Goal: Task Accomplishment & Management: Manage account settings

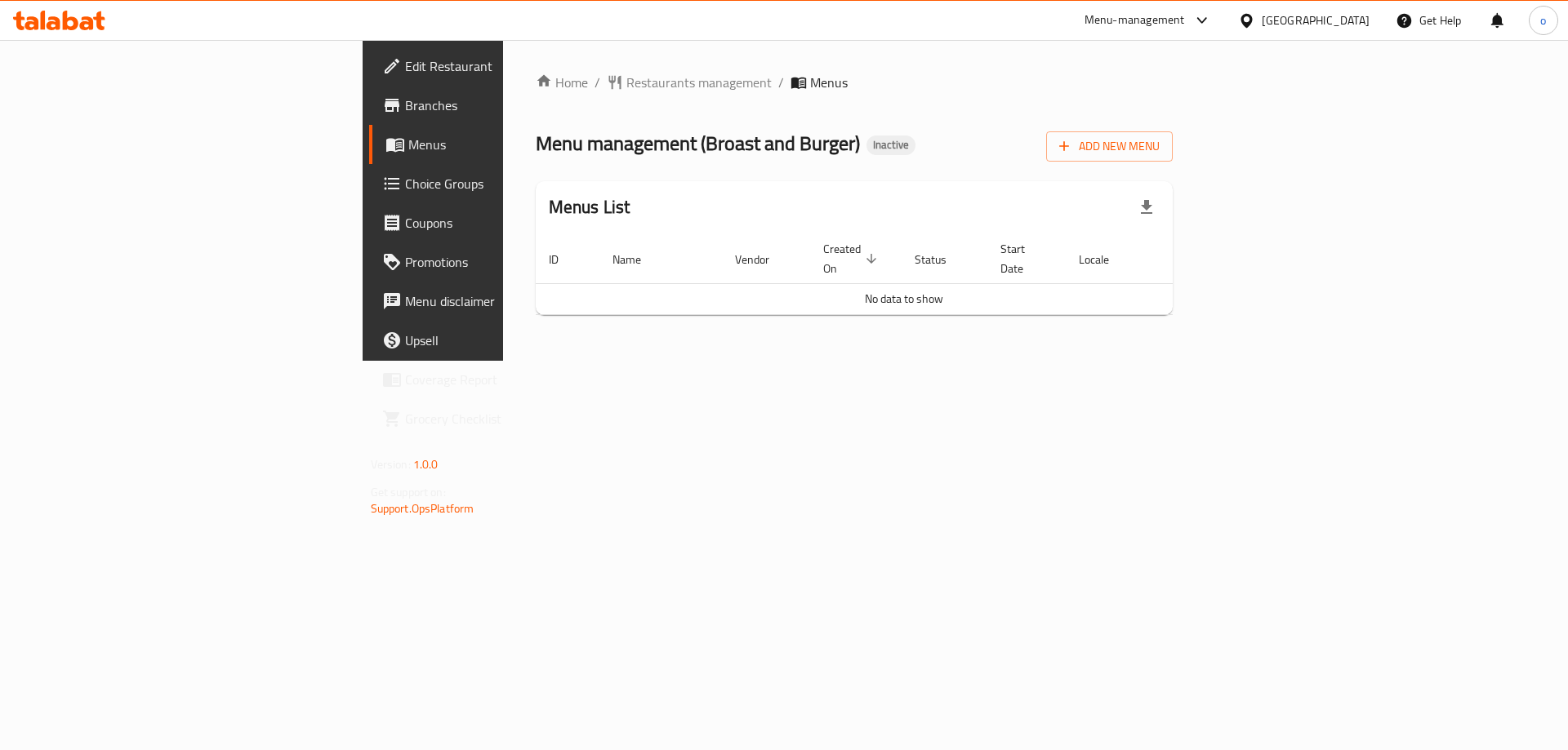
click at [408, 145] on span "Menus" at bounding box center [509, 144] width 203 height 20
click at [408, 135] on span "Menus" at bounding box center [509, 144] width 203 height 20
click at [369, 120] on link "Branches" at bounding box center [497, 105] width 255 height 39
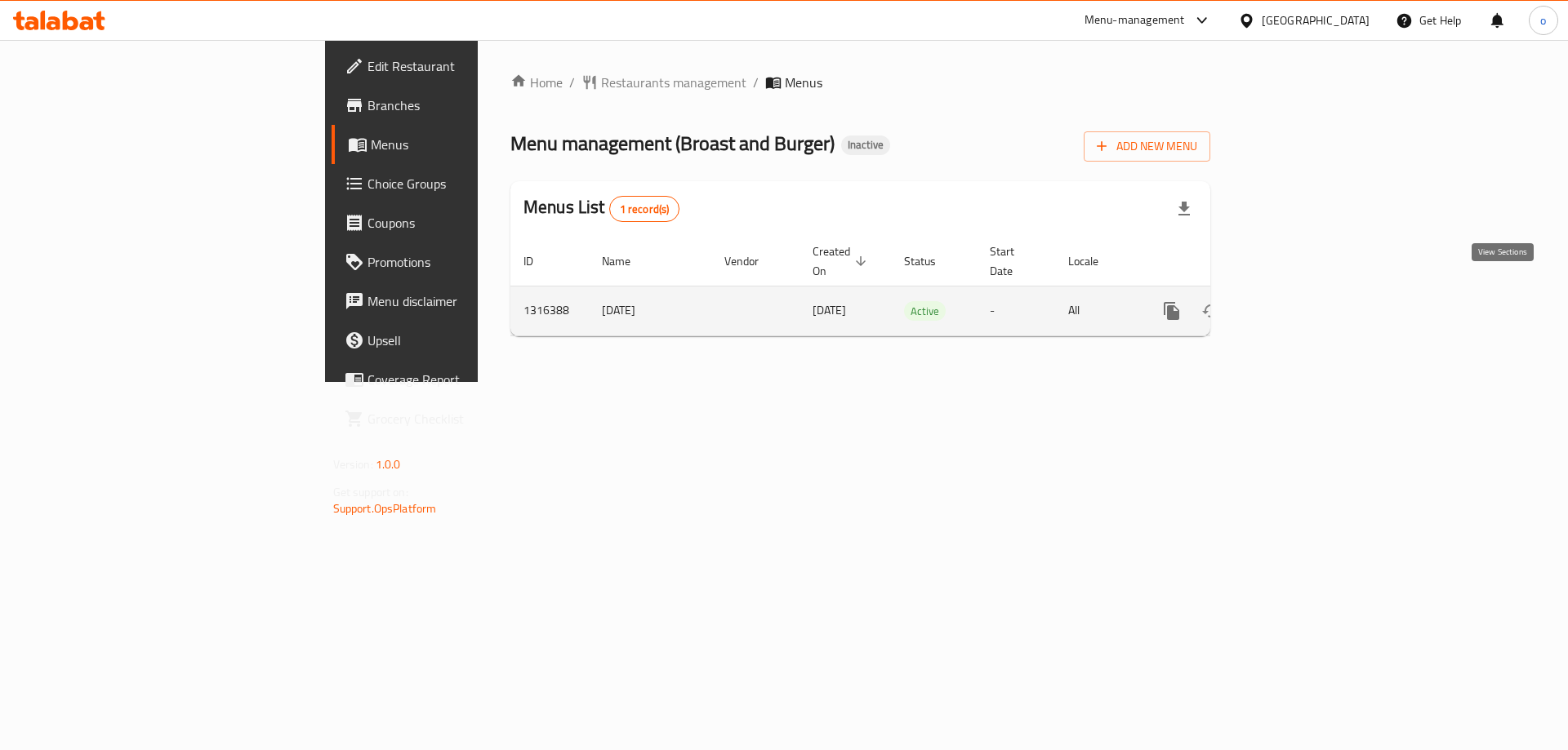
click at [1297, 303] on icon "enhanced table" at bounding box center [1289, 310] width 15 height 15
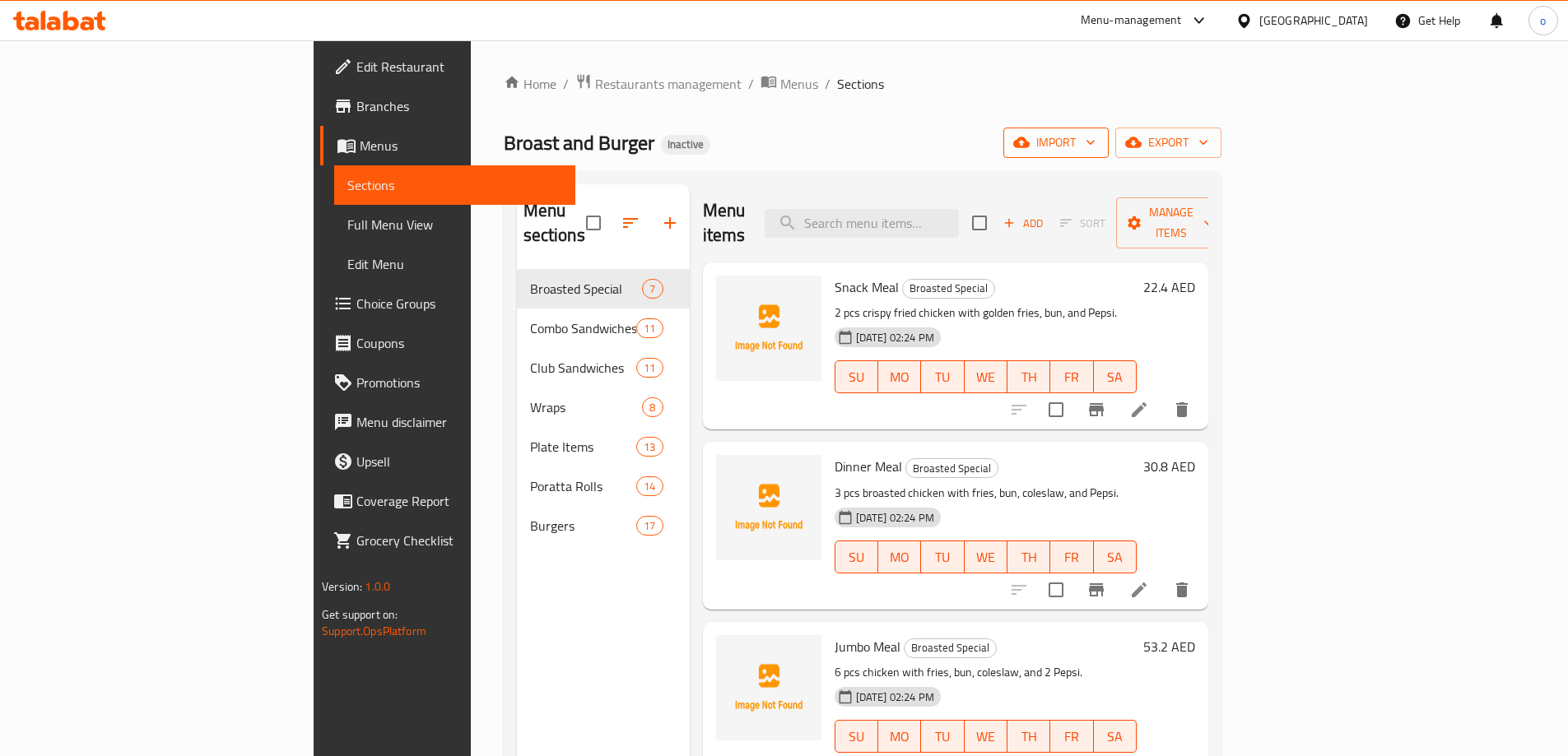
click at [1108, 156] on button "import" at bounding box center [1056, 143] width 105 height 30
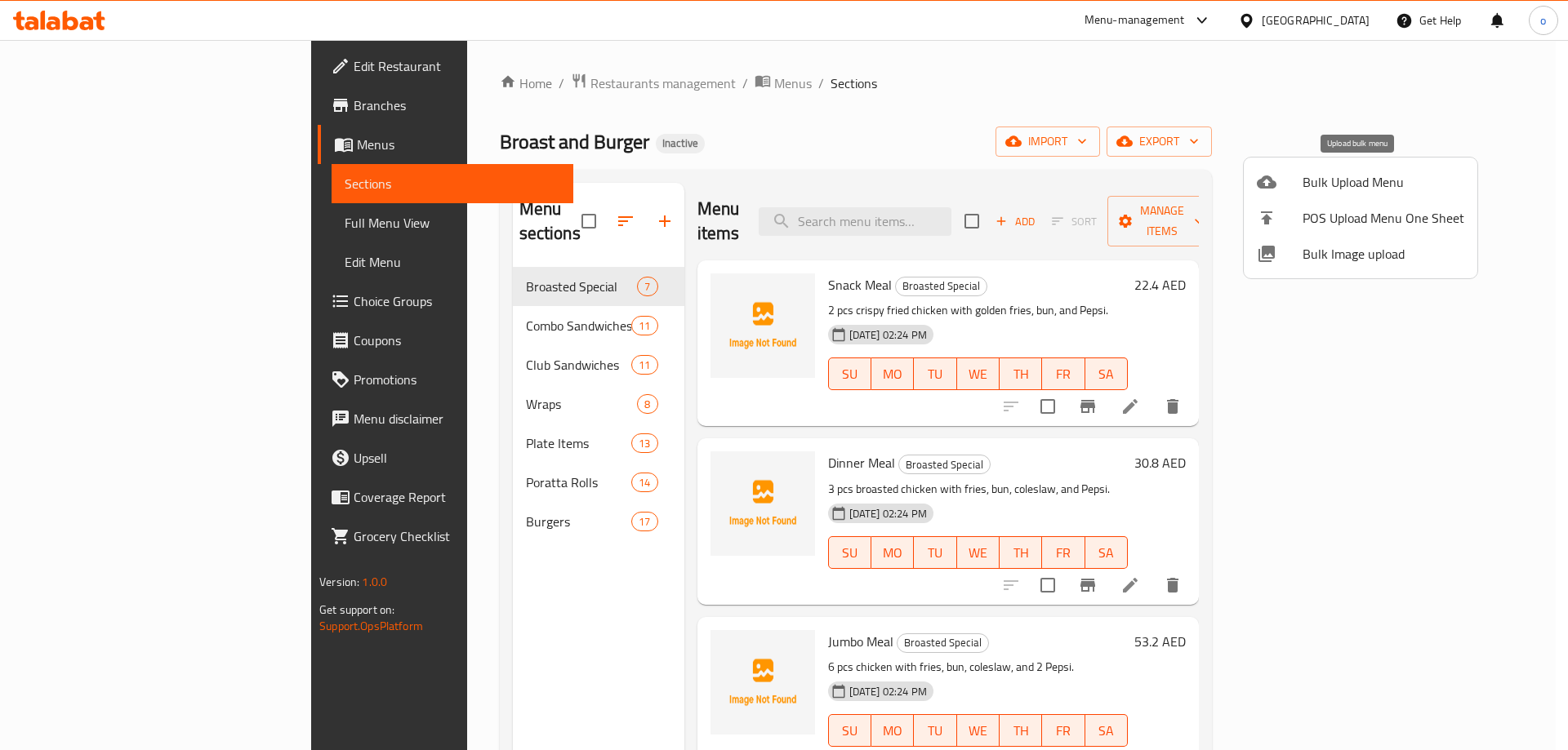
click at [1324, 184] on span "Bulk Upload Menu" at bounding box center [1383, 182] width 162 height 20
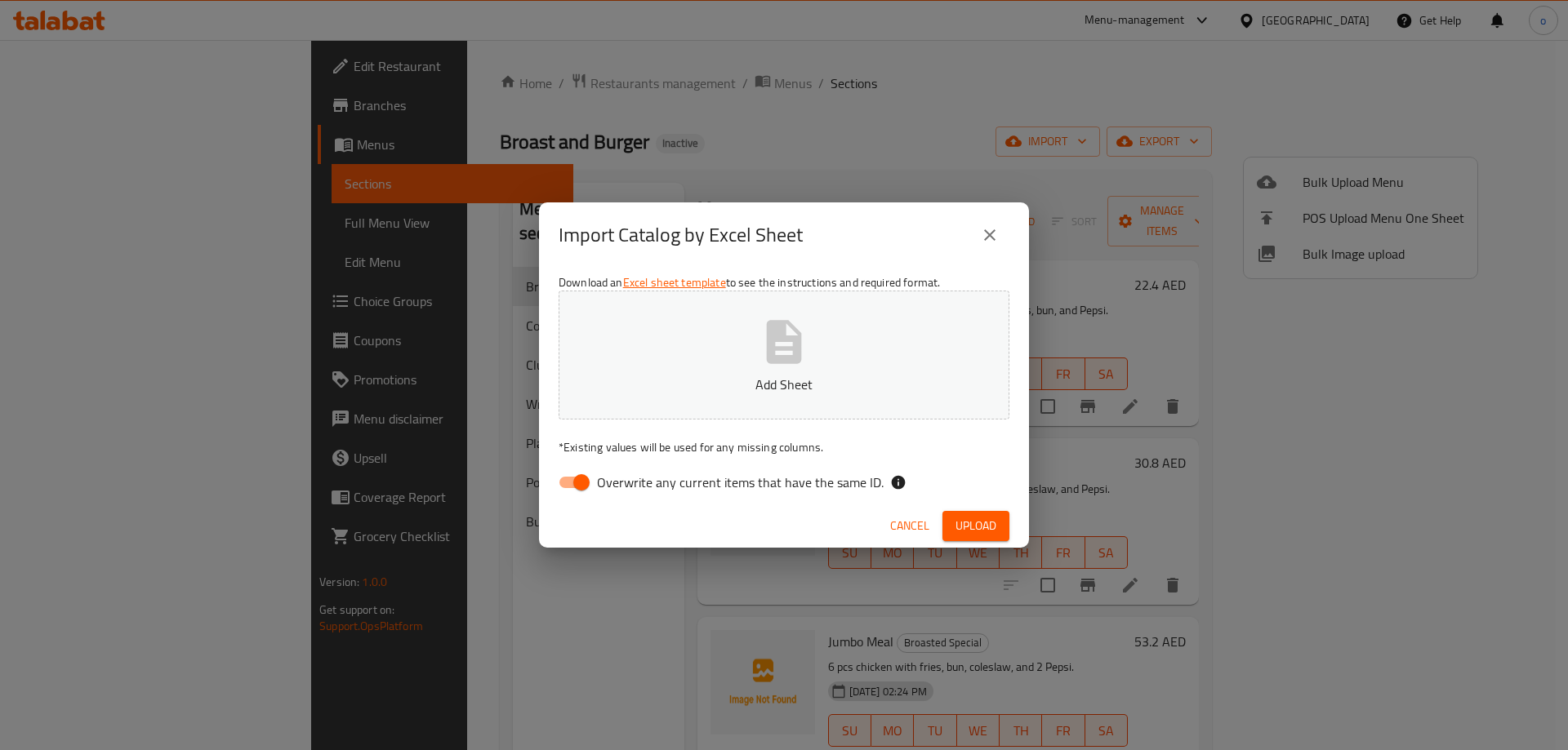
click at [562, 489] on input "Overwrite any current items that have the same ID." at bounding box center [581, 483] width 93 height 31
checkbox input "false"
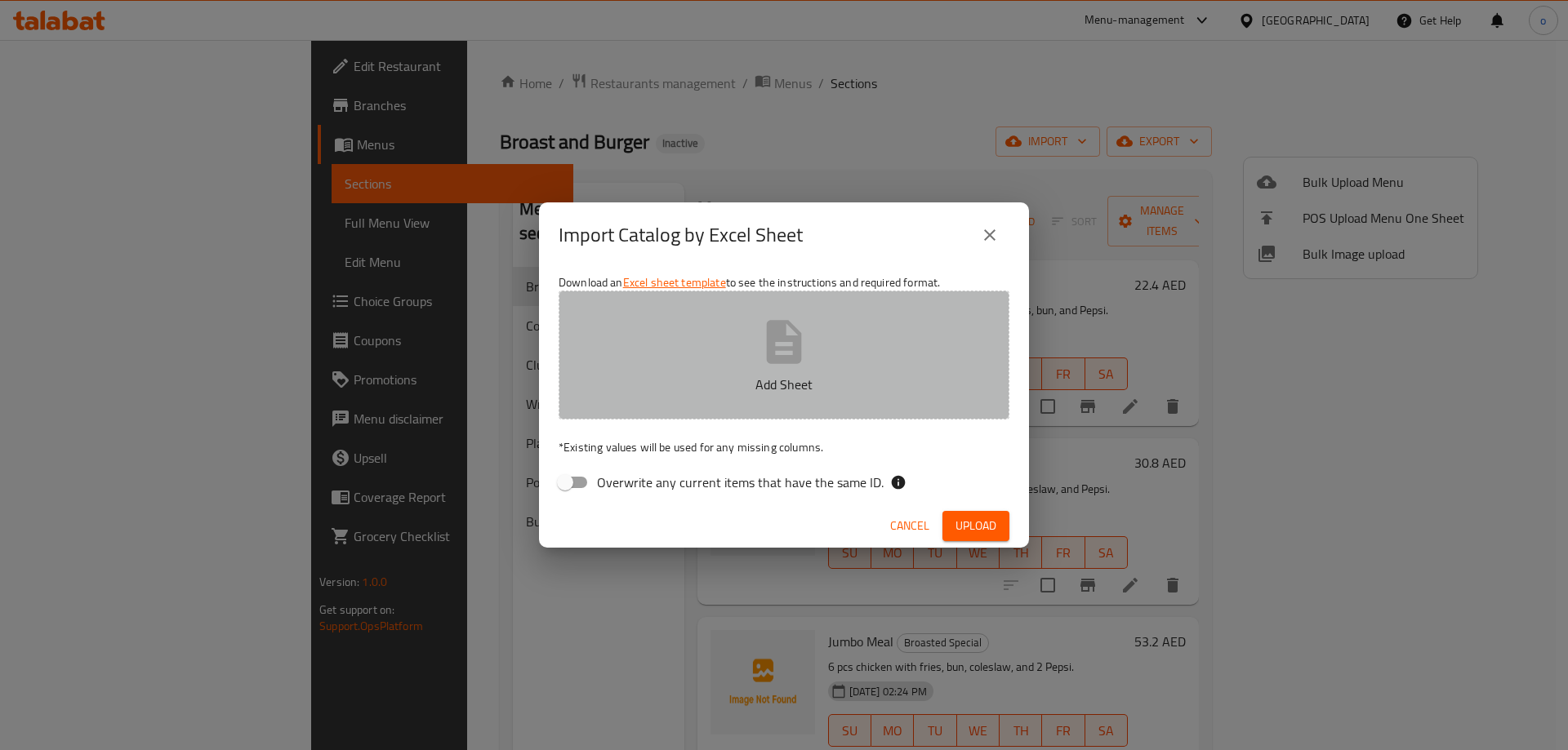
click at [728, 398] on button "Add Sheet" at bounding box center [784, 355] width 451 height 129
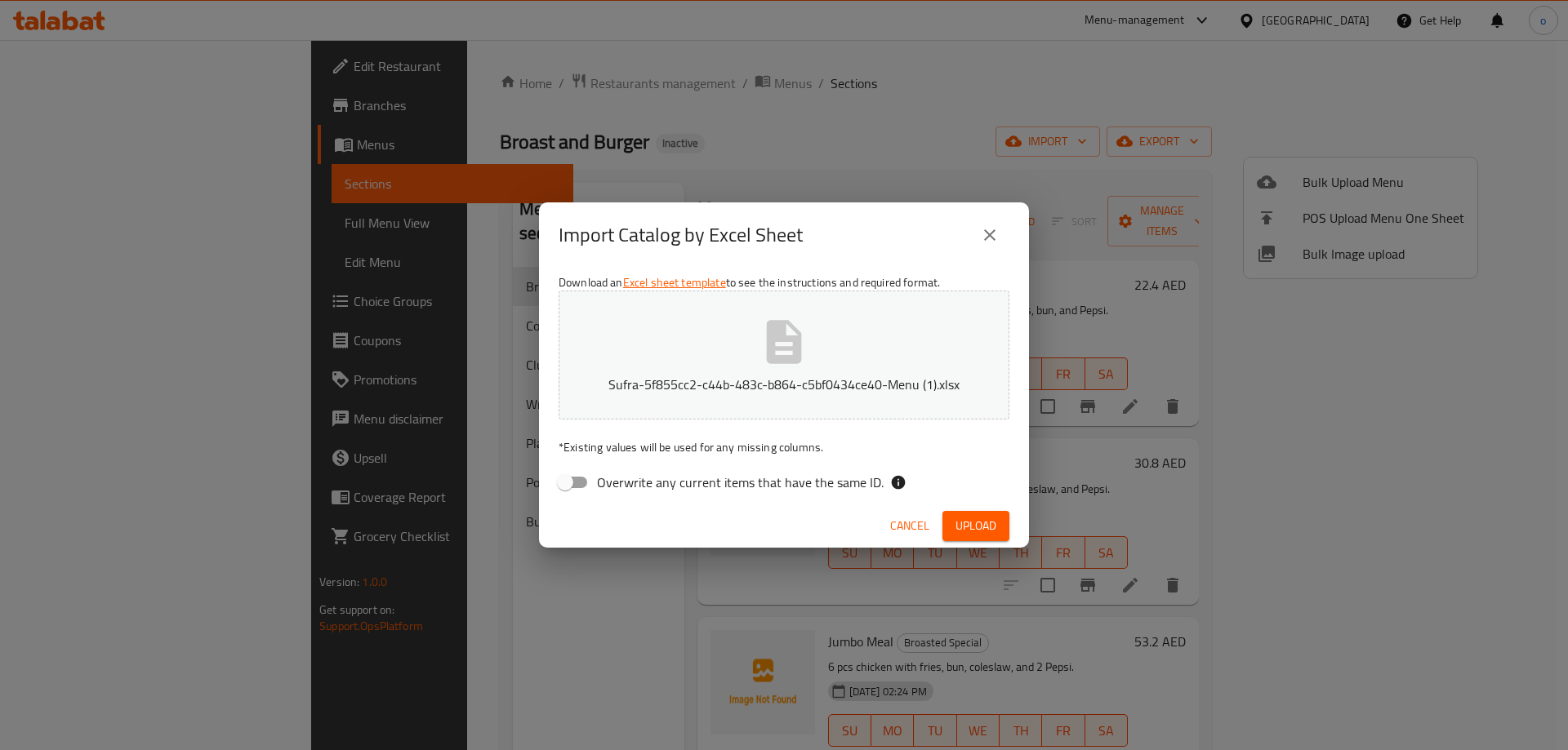
click at [968, 524] on span "Upload" at bounding box center [976, 526] width 41 height 21
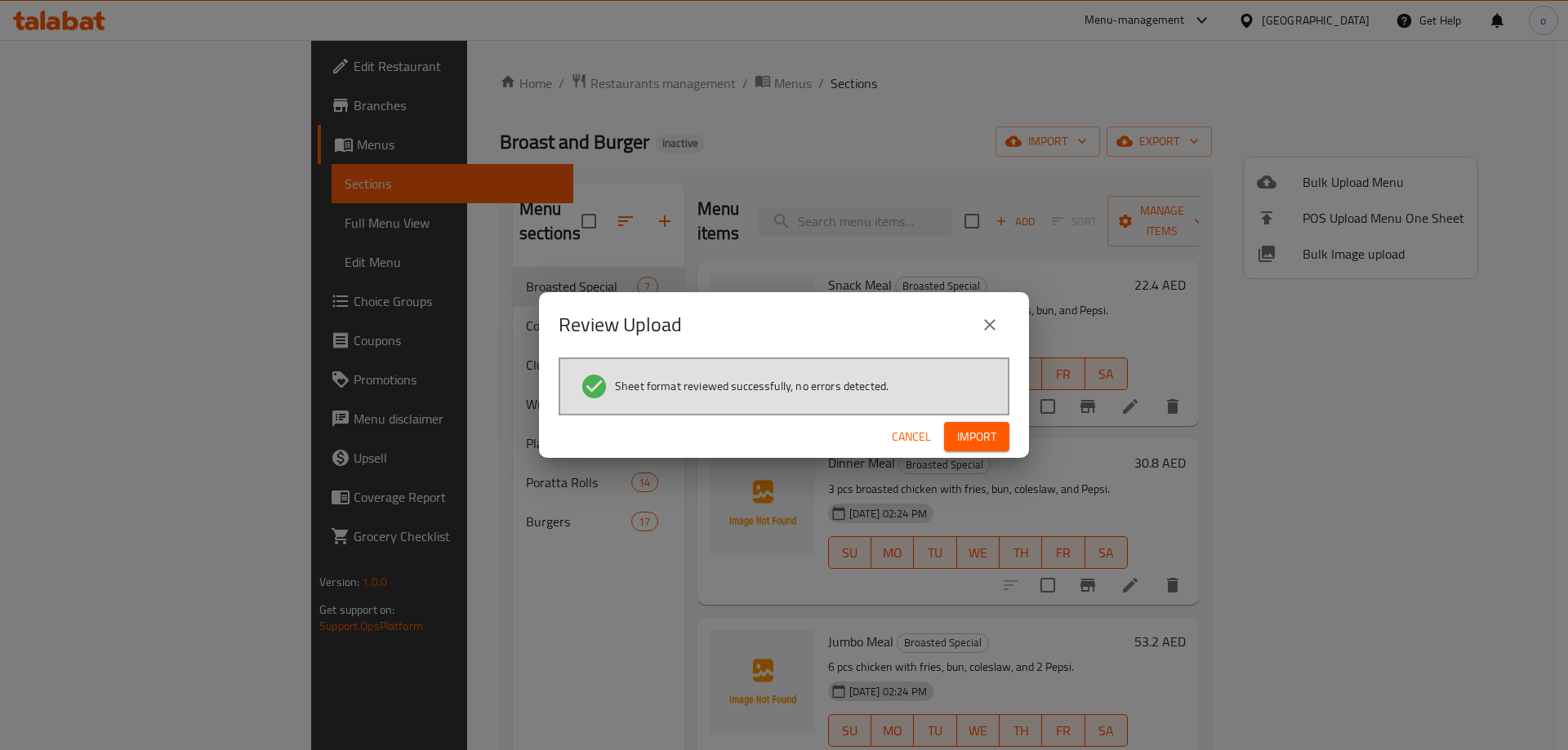
click at [976, 439] on span "Import" at bounding box center [976, 437] width 39 height 21
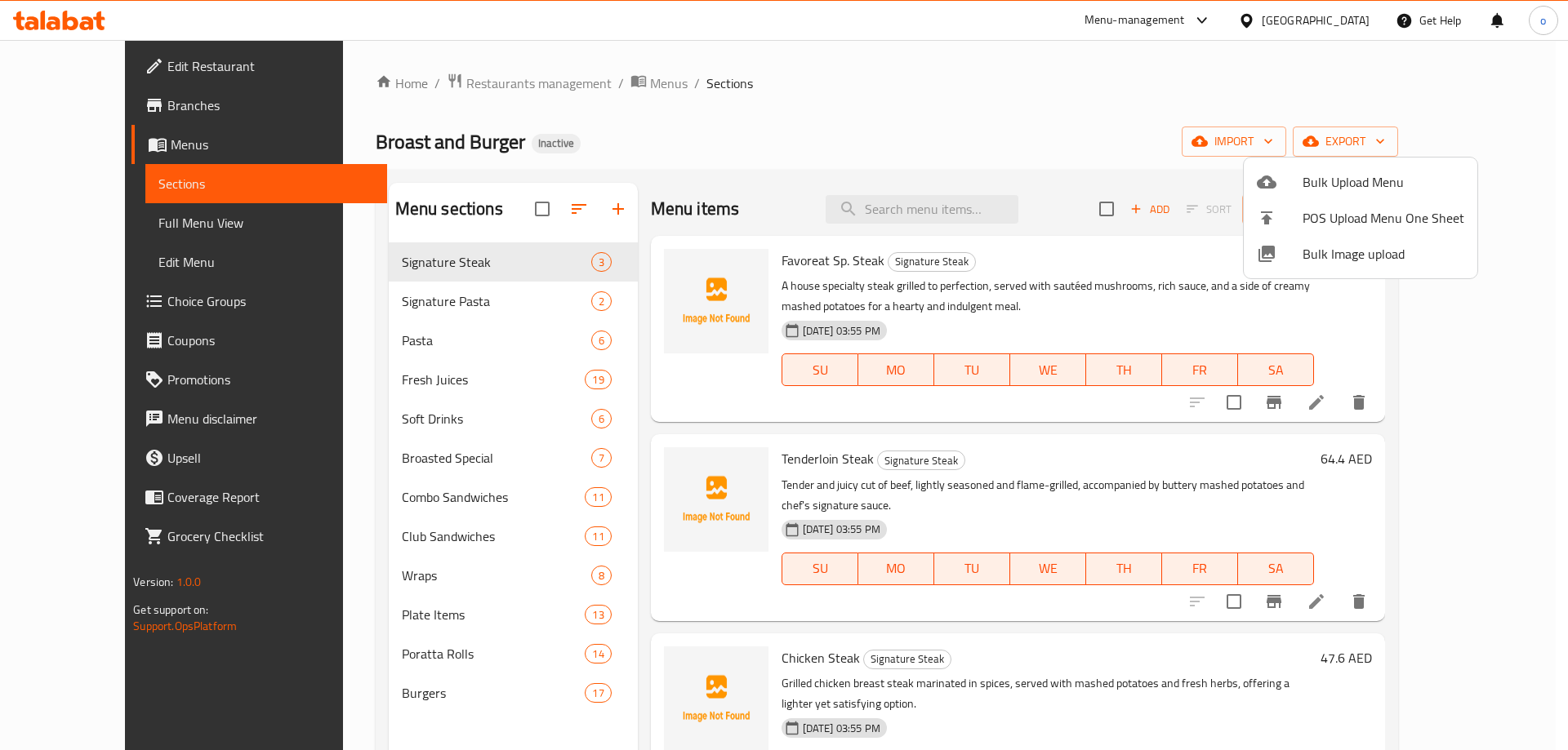
click at [507, 265] on div at bounding box center [784, 375] width 1568 height 750
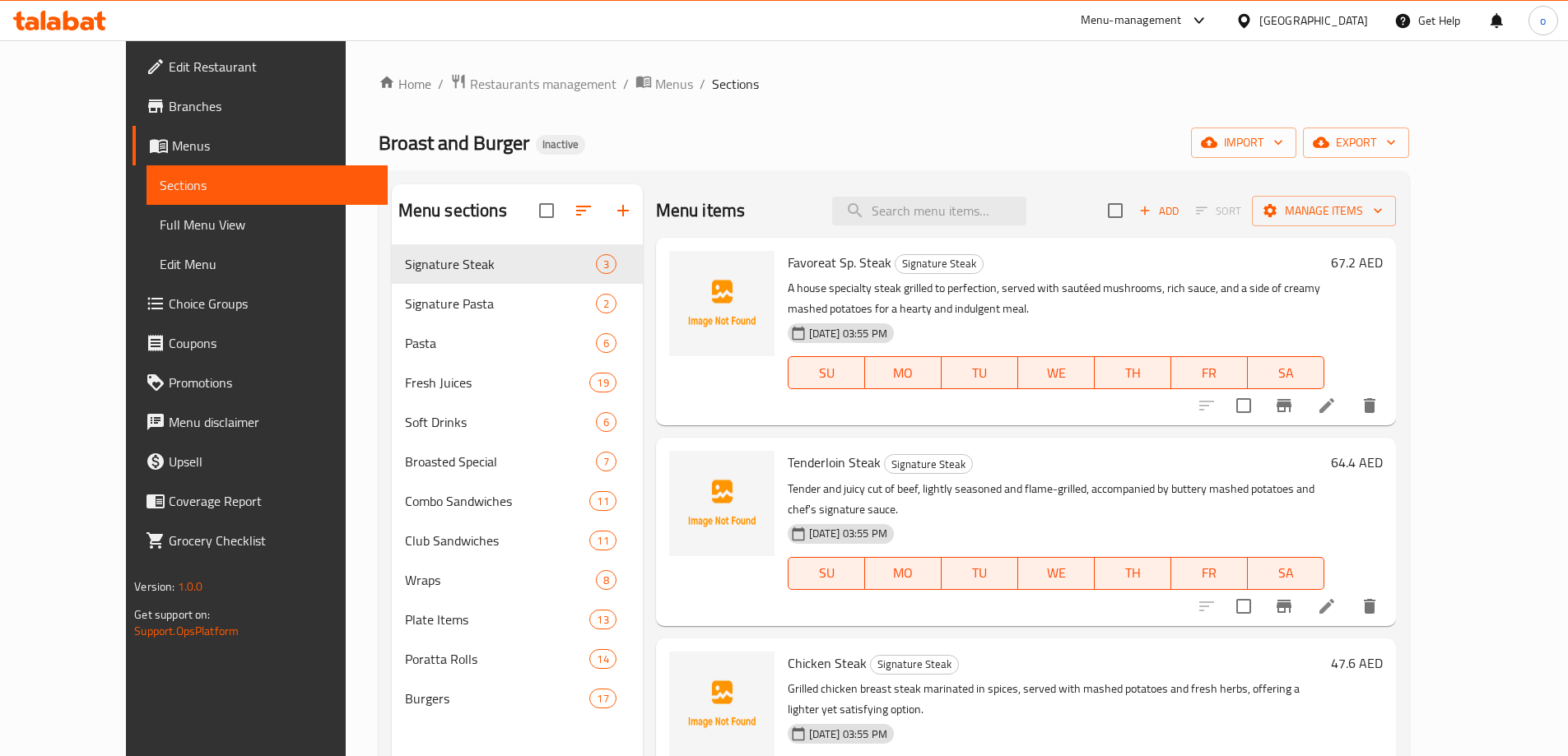
click at [172, 143] on span "Menus" at bounding box center [273, 145] width 202 height 20
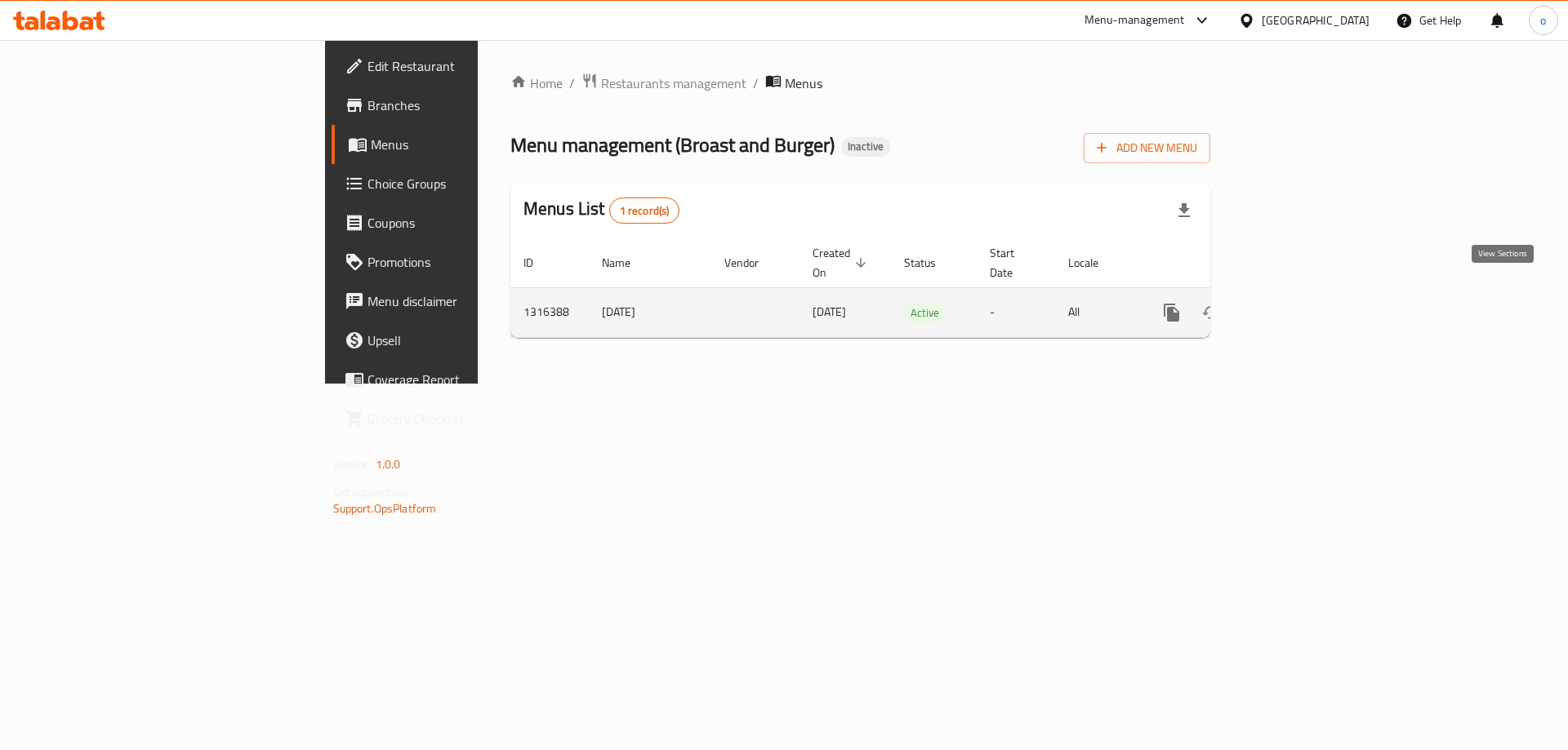
click at [1309, 302] on link "enhanced table" at bounding box center [1289, 313] width 39 height 39
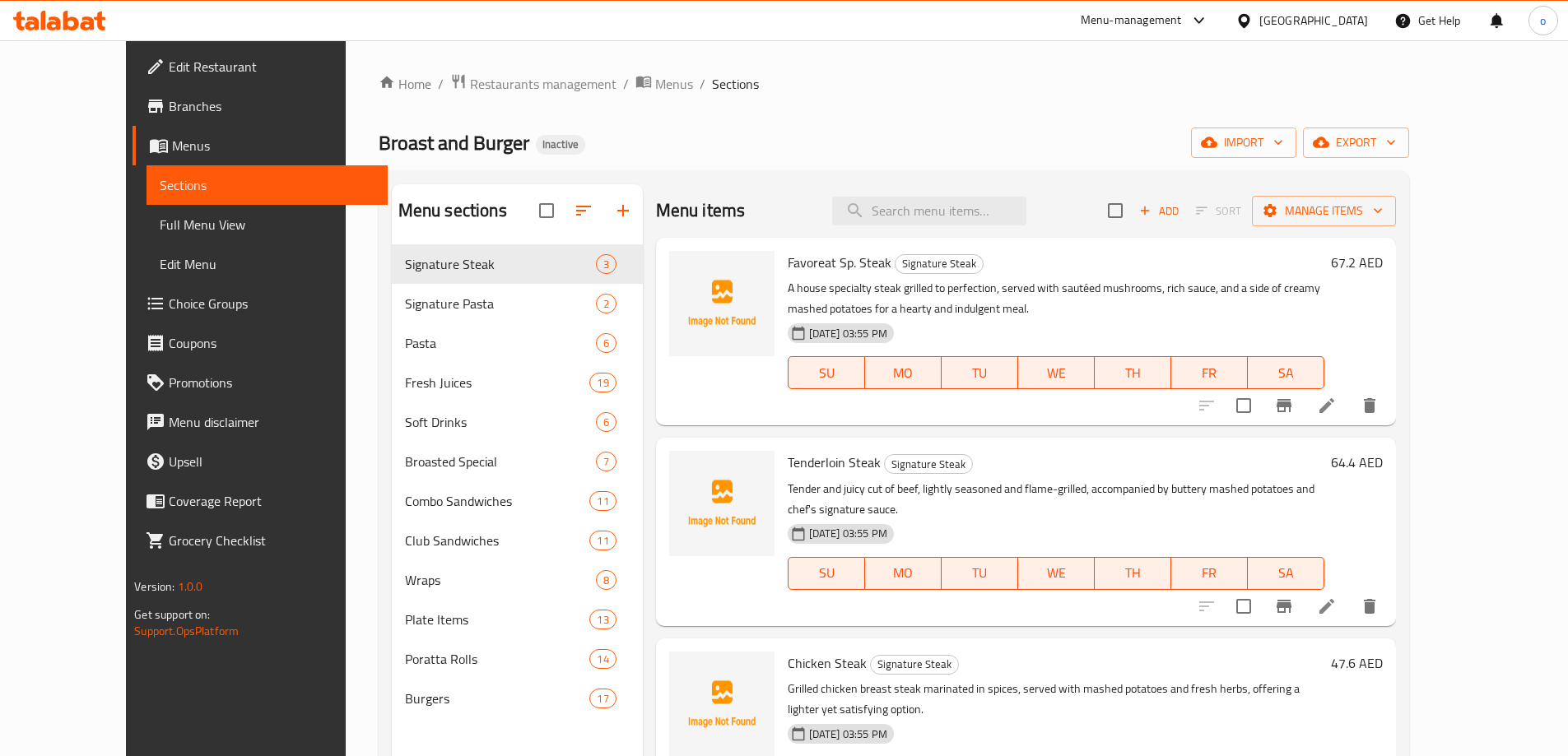
click at [160, 234] on span "Full Menu View" at bounding box center [267, 225] width 215 height 20
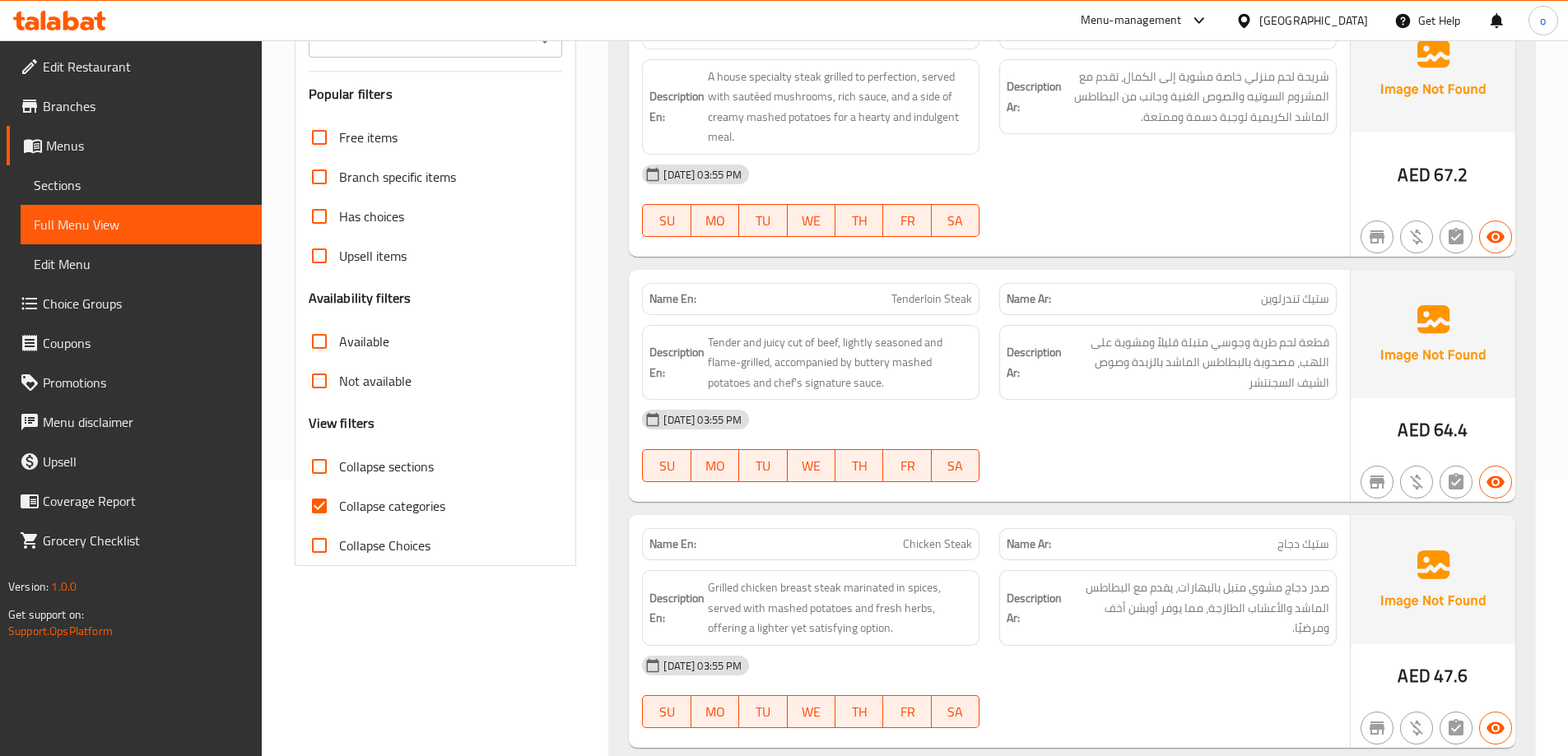
scroll to position [329, 0]
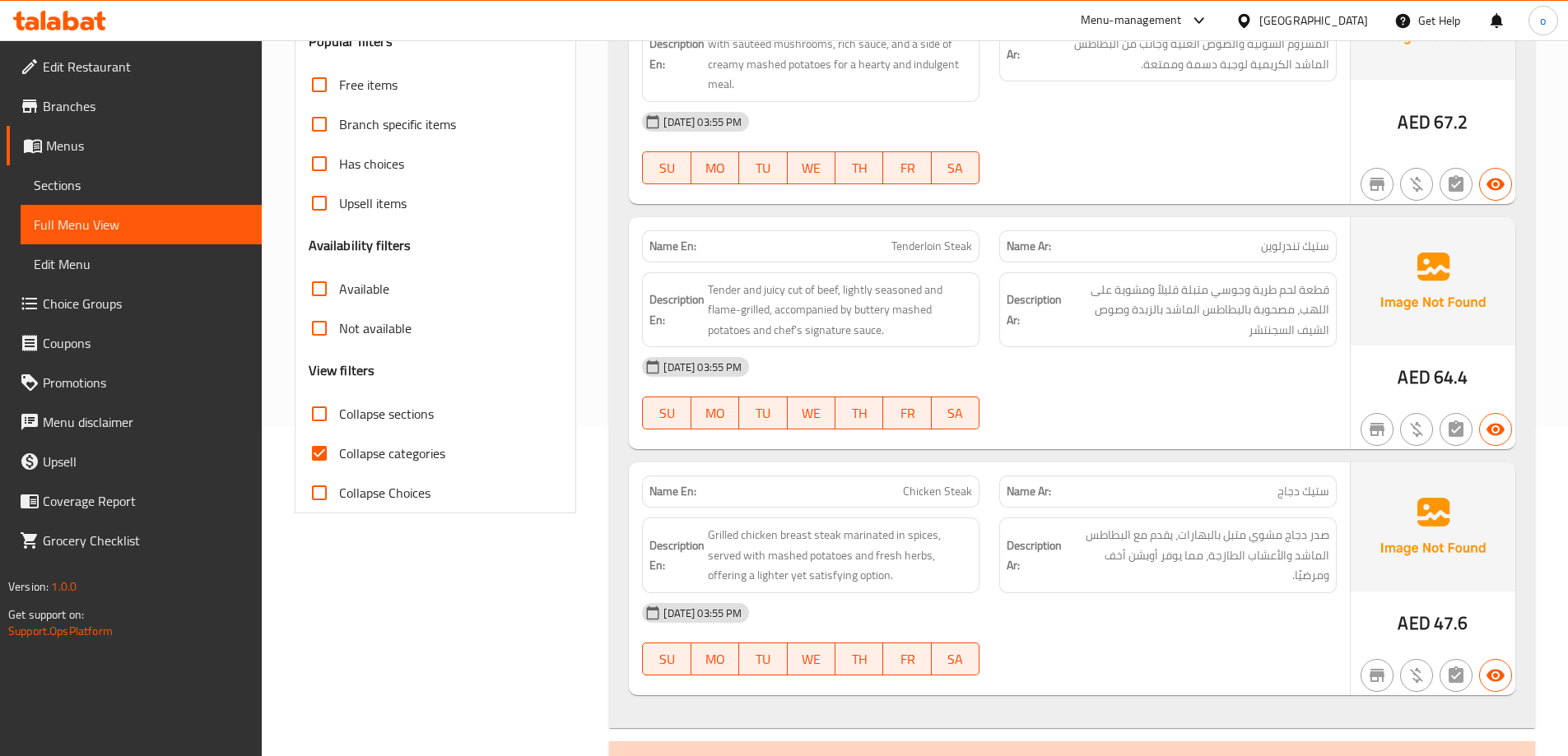
drag, startPoint x: 329, startPoint y: 448, endPoint x: 505, endPoint y: 440, distance: 176.2
click at [329, 447] on input "Collapse categories" at bounding box center [320, 454] width 40 height 40
checkbox input "false"
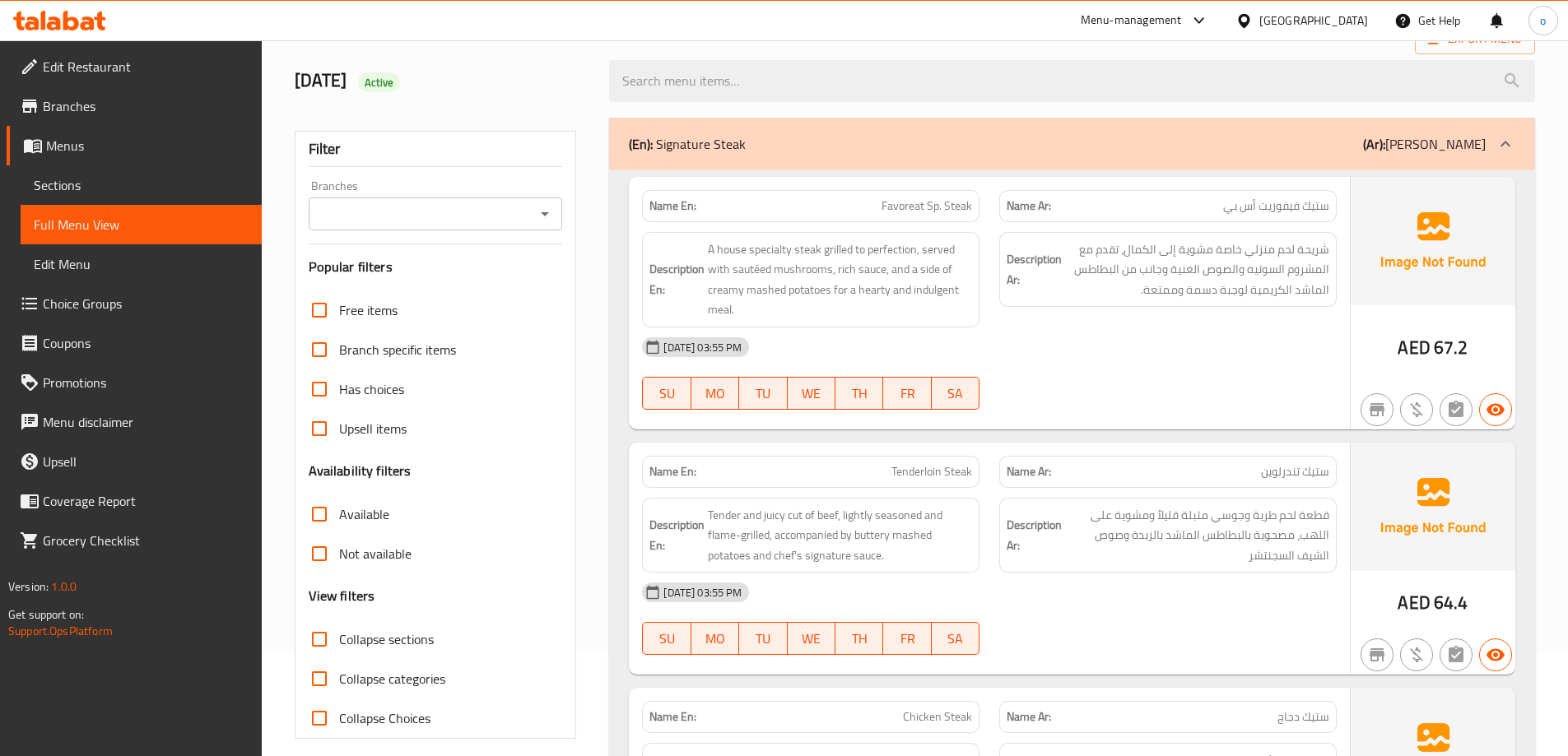
scroll to position [165, 0]
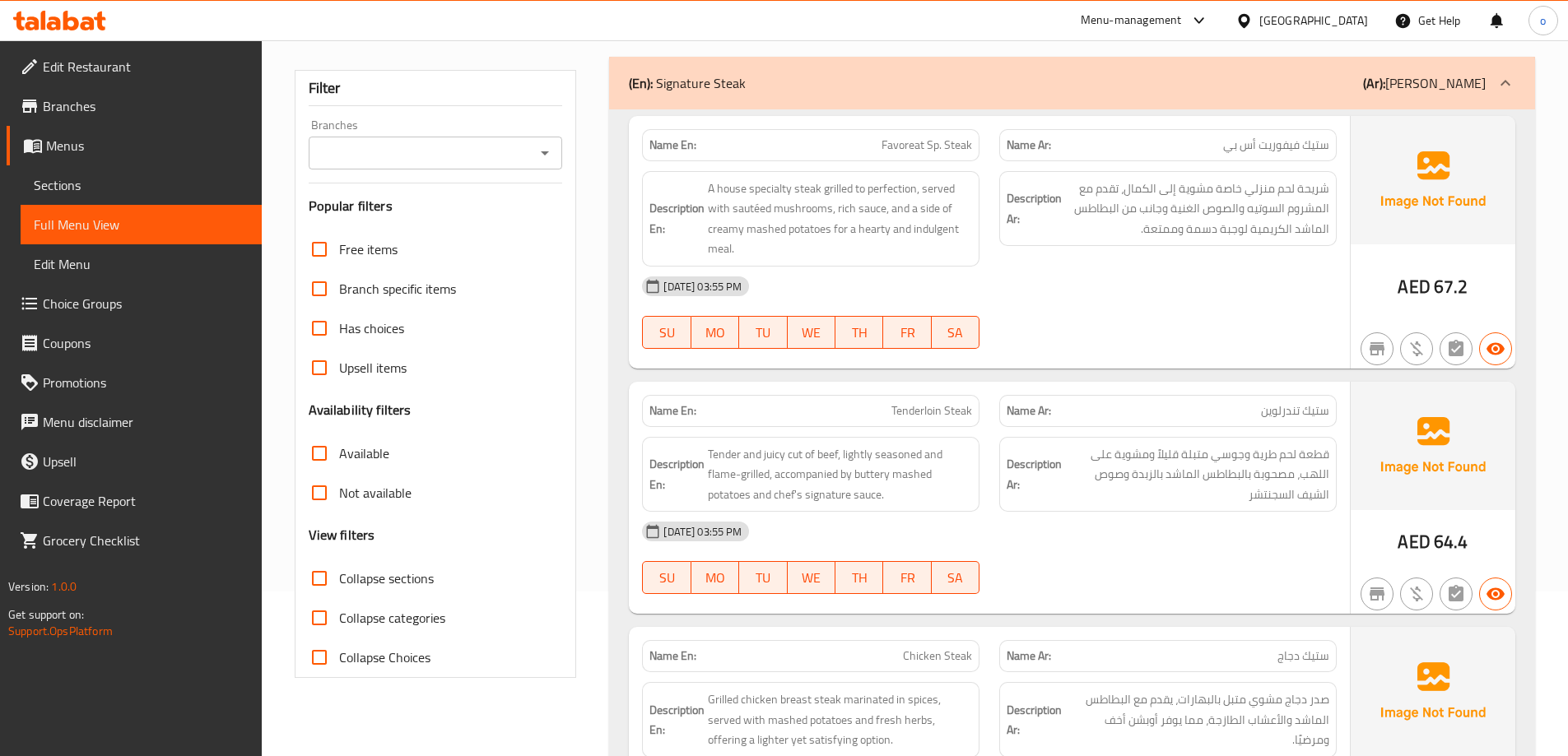
click at [321, 584] on input "Collapse sections" at bounding box center [320, 579] width 40 height 40
checkbox input "true"
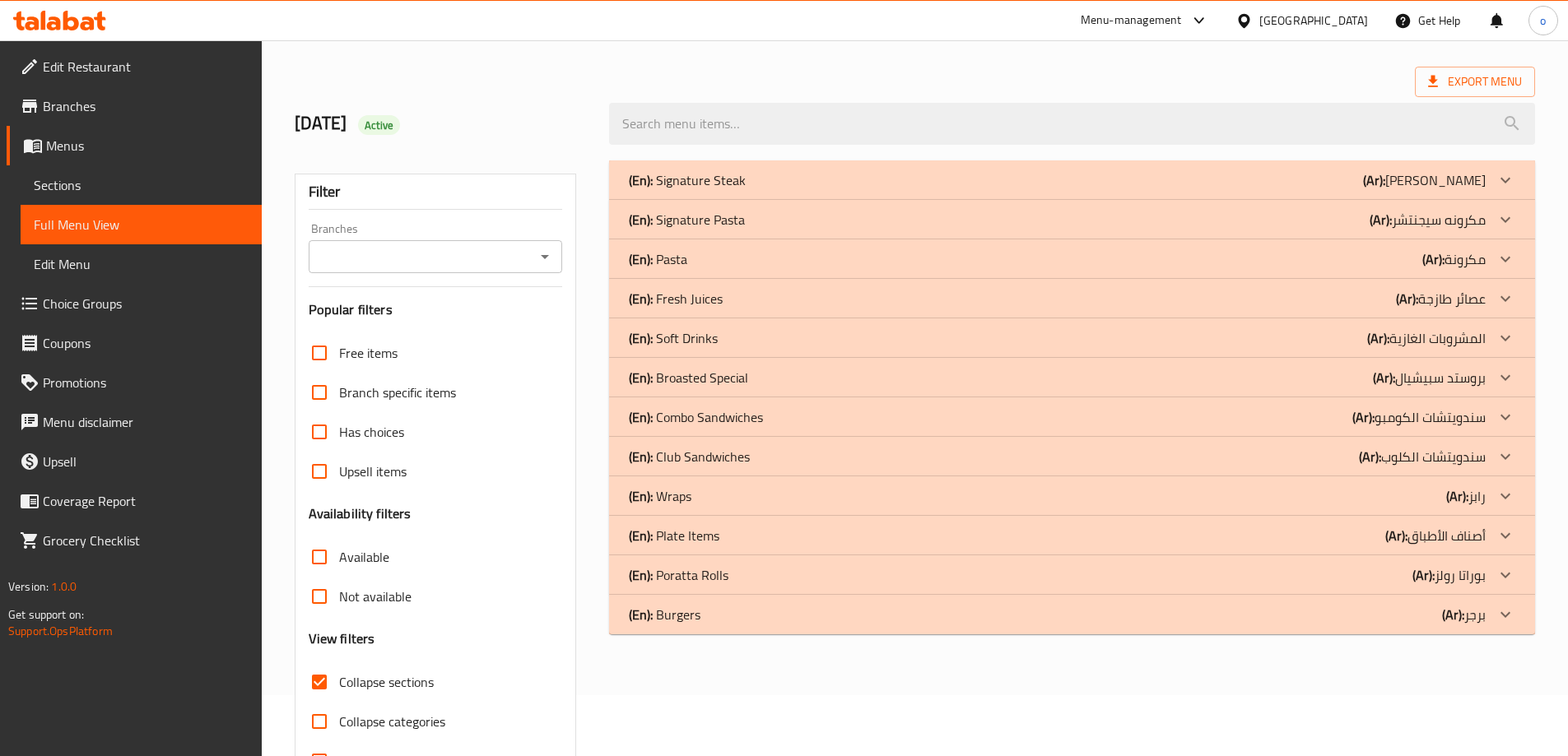
scroll to position [0, 0]
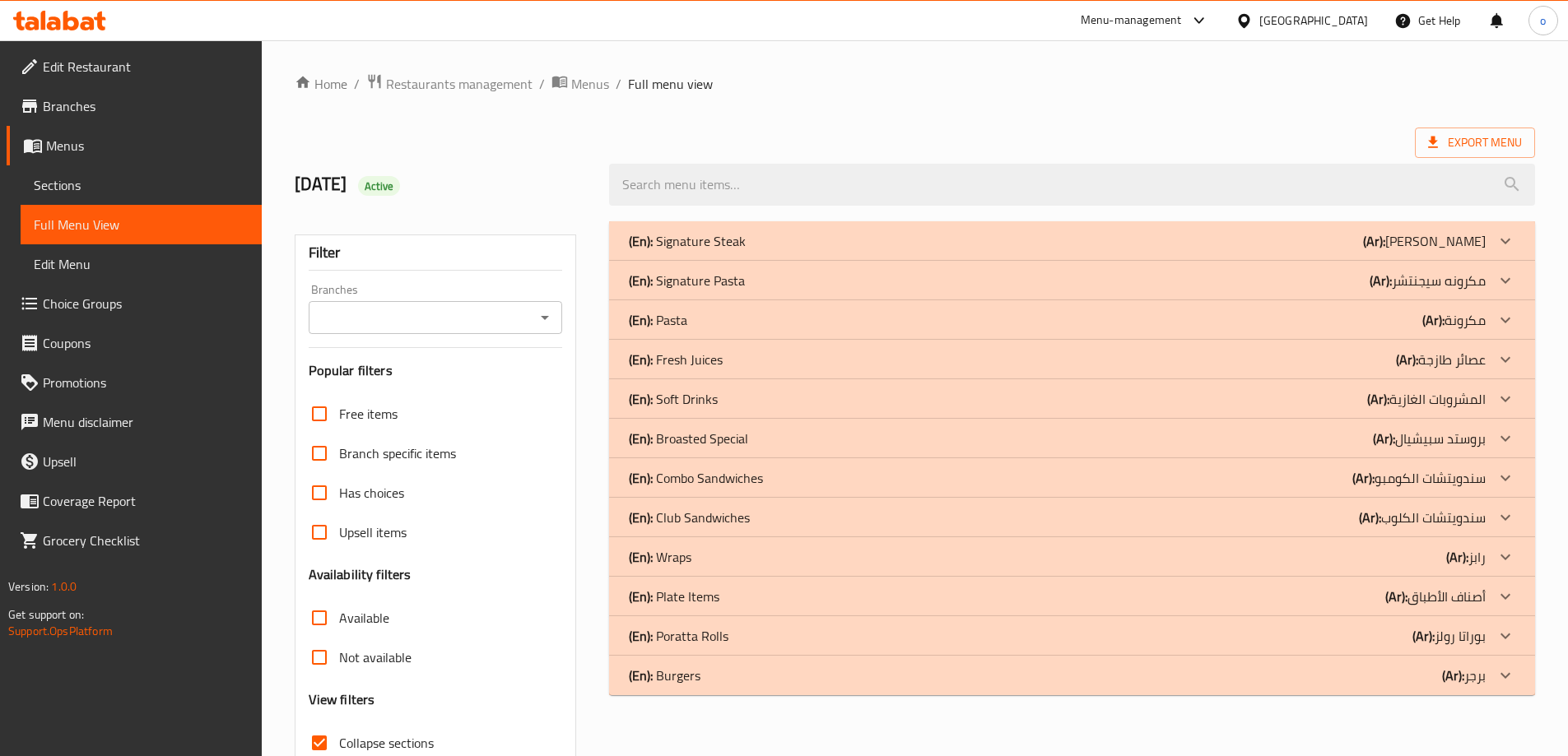
click at [778, 243] on div "(En): Signature Steak (Ar): ستيك سيجنتشر" at bounding box center [1057, 241] width 857 height 20
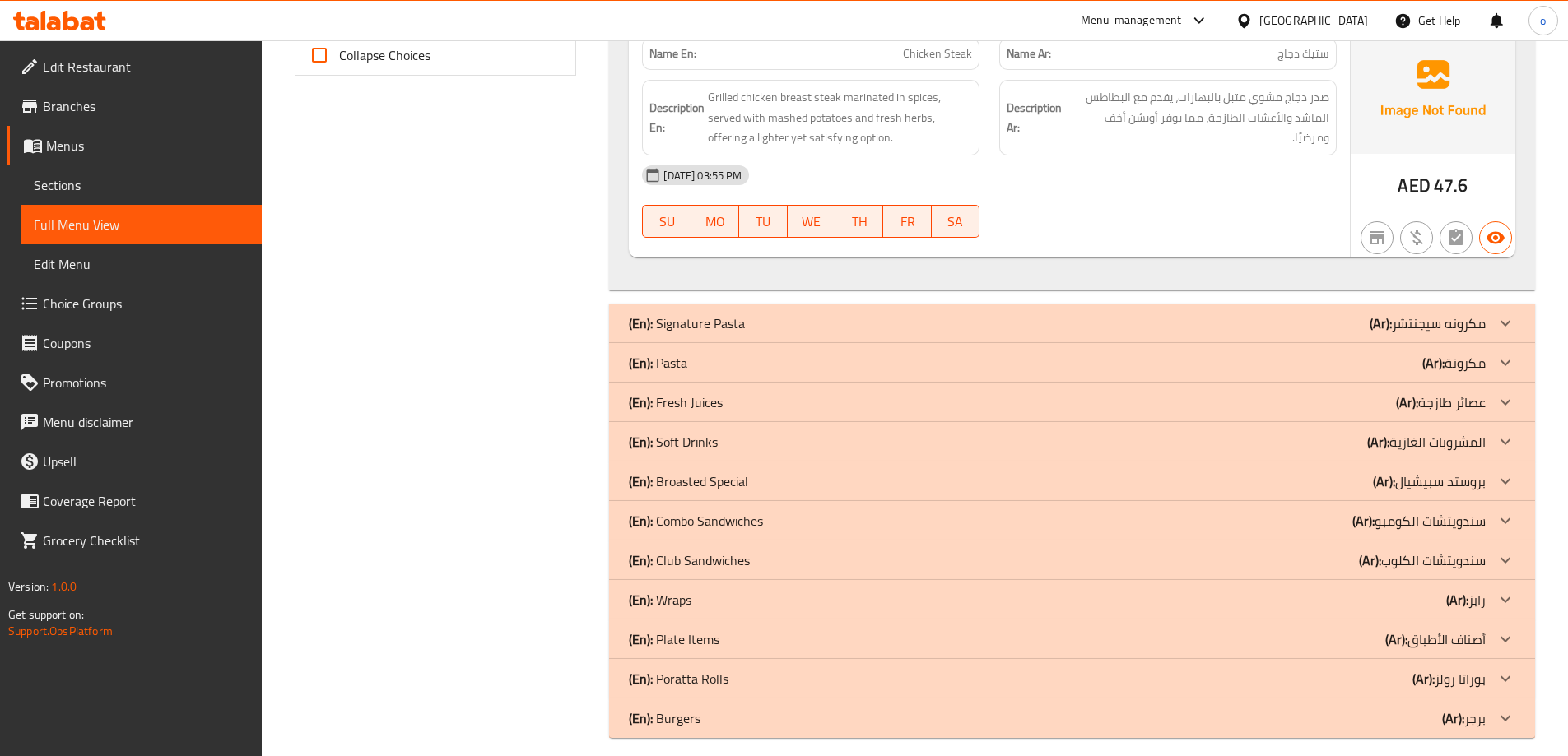
scroll to position [782, 0]
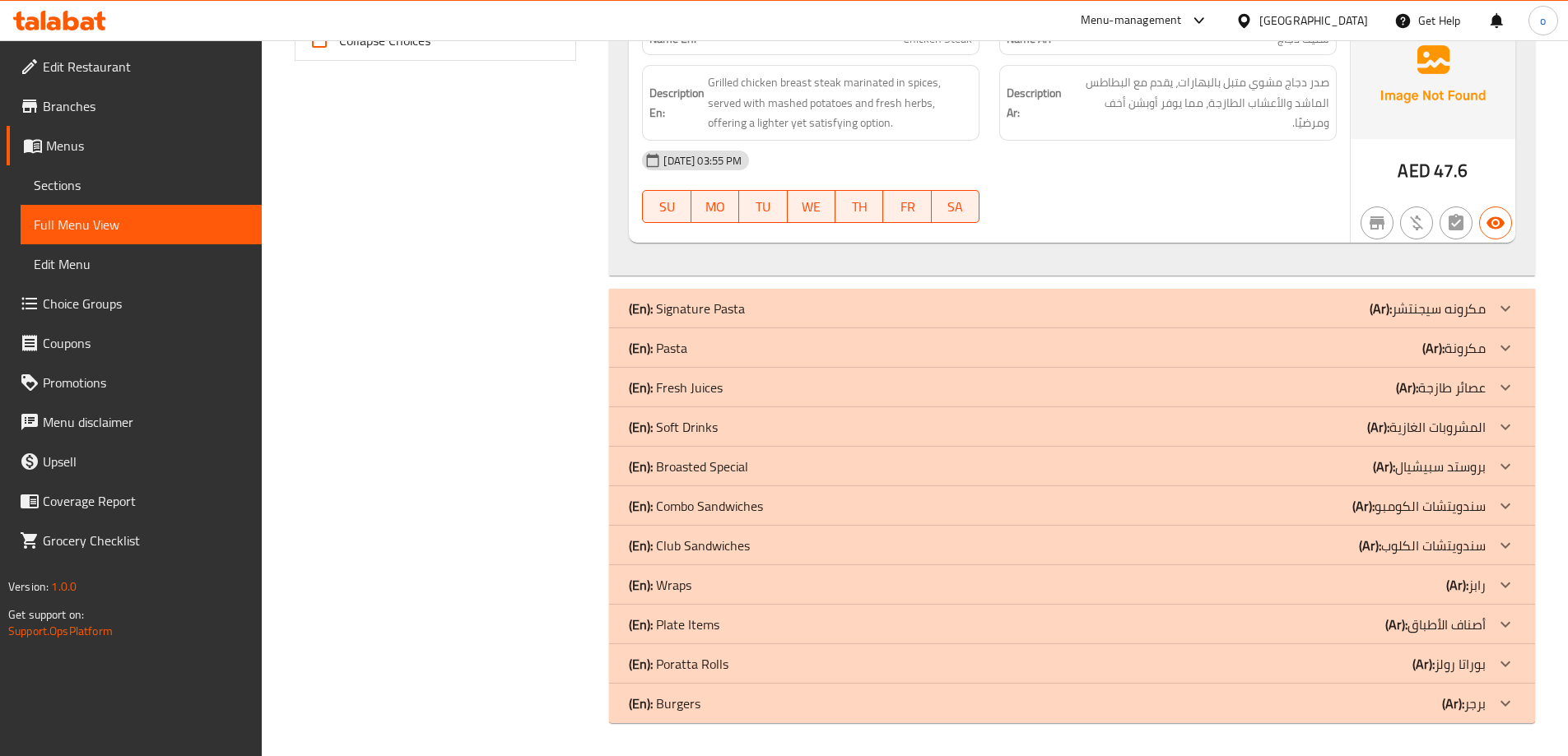
click at [711, 300] on p "(En): Signature Pasta" at bounding box center [687, 308] width 116 height 20
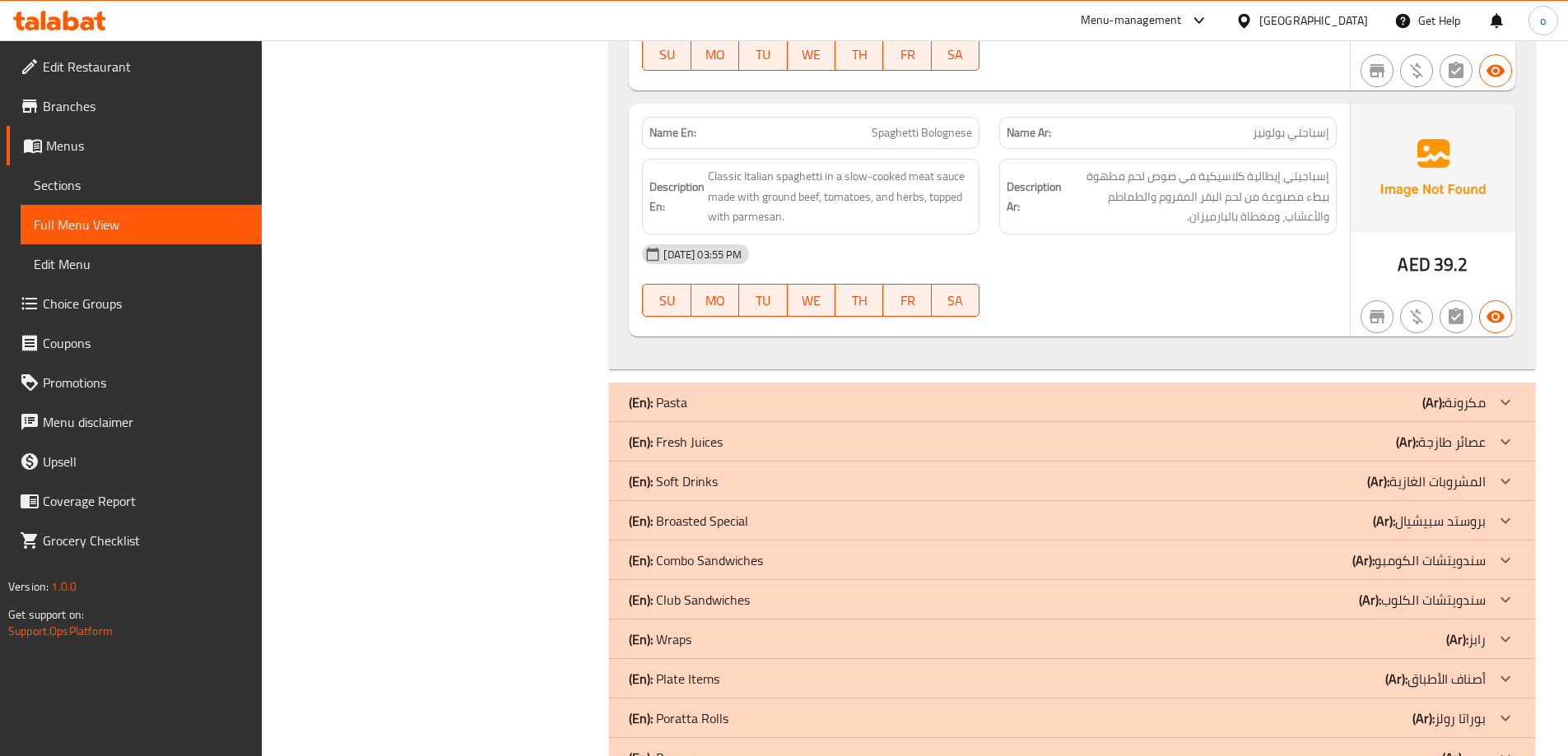
scroll to position [1326, 0]
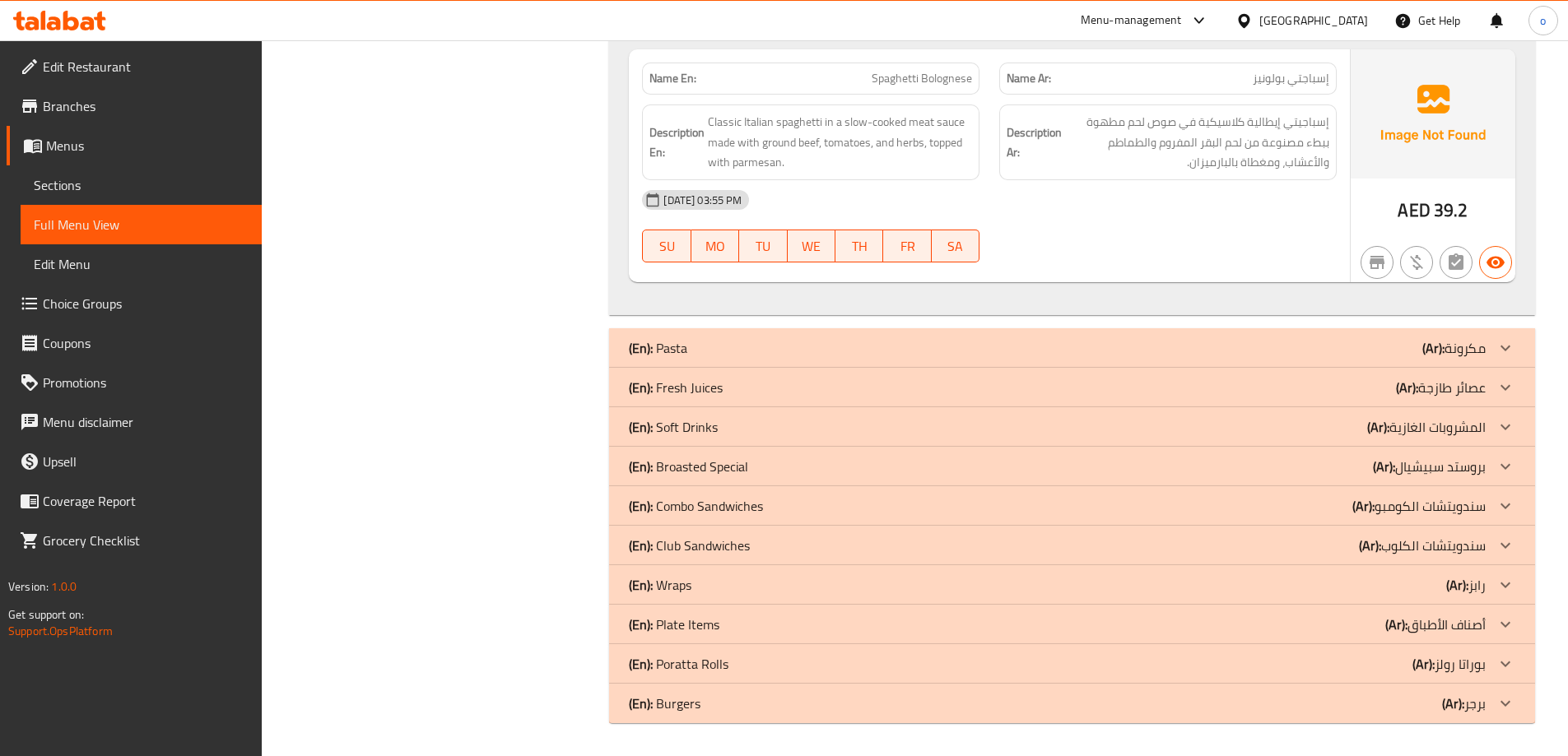
click at [691, 353] on div "(En): Pasta (Ar): مكرونة" at bounding box center [1057, 348] width 857 height 20
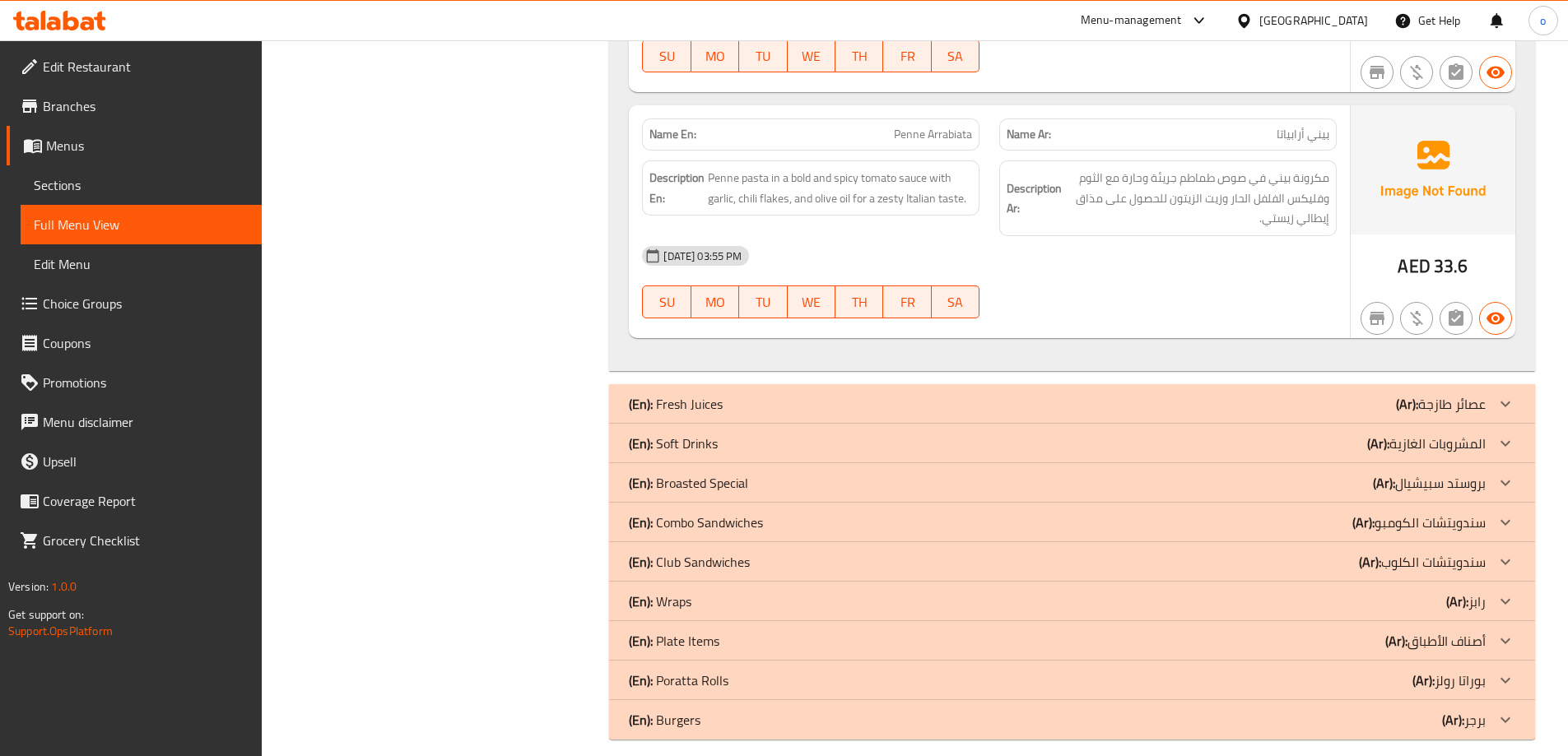
scroll to position [2812, 0]
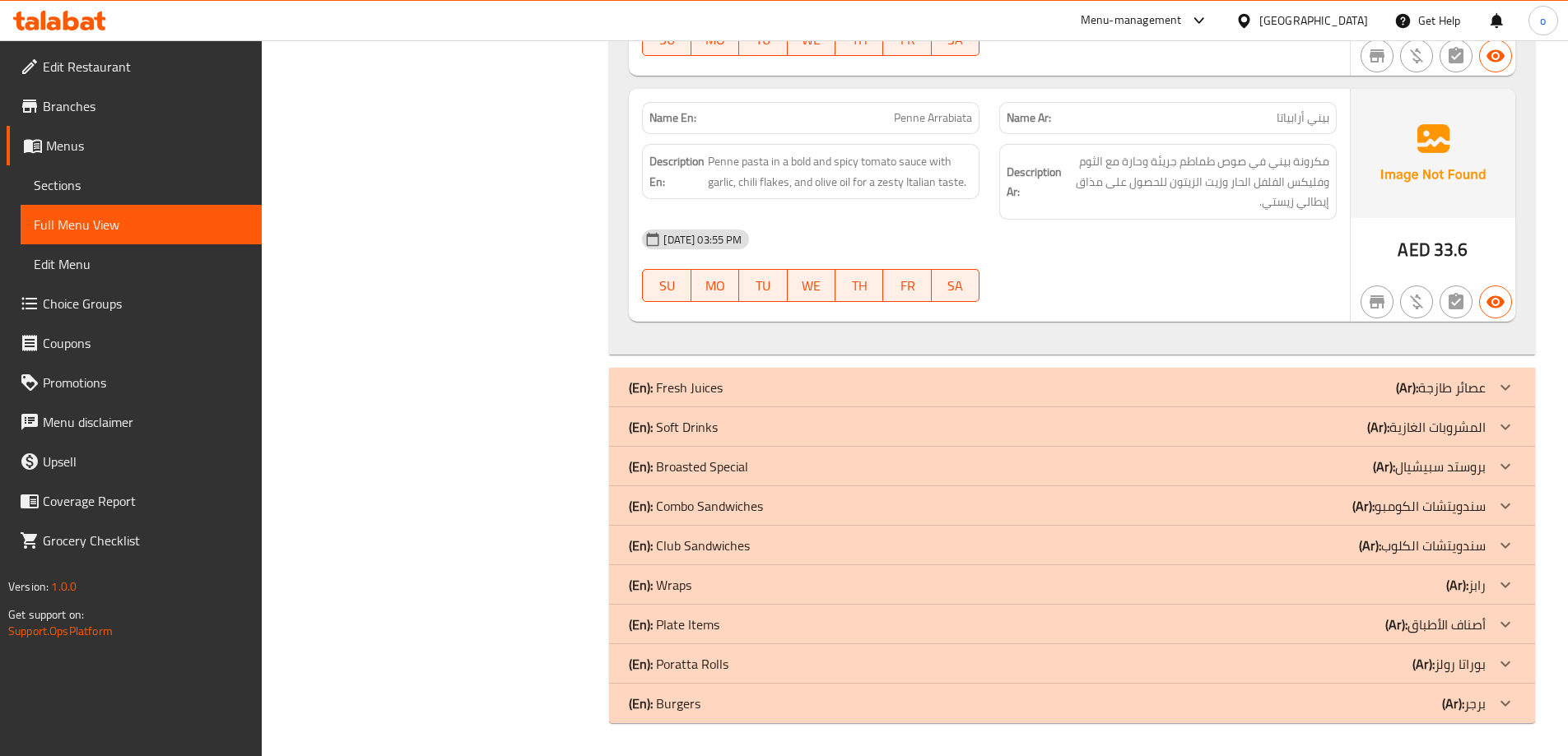
click at [720, 391] on p "(En): Fresh Juices" at bounding box center [676, 387] width 94 height 20
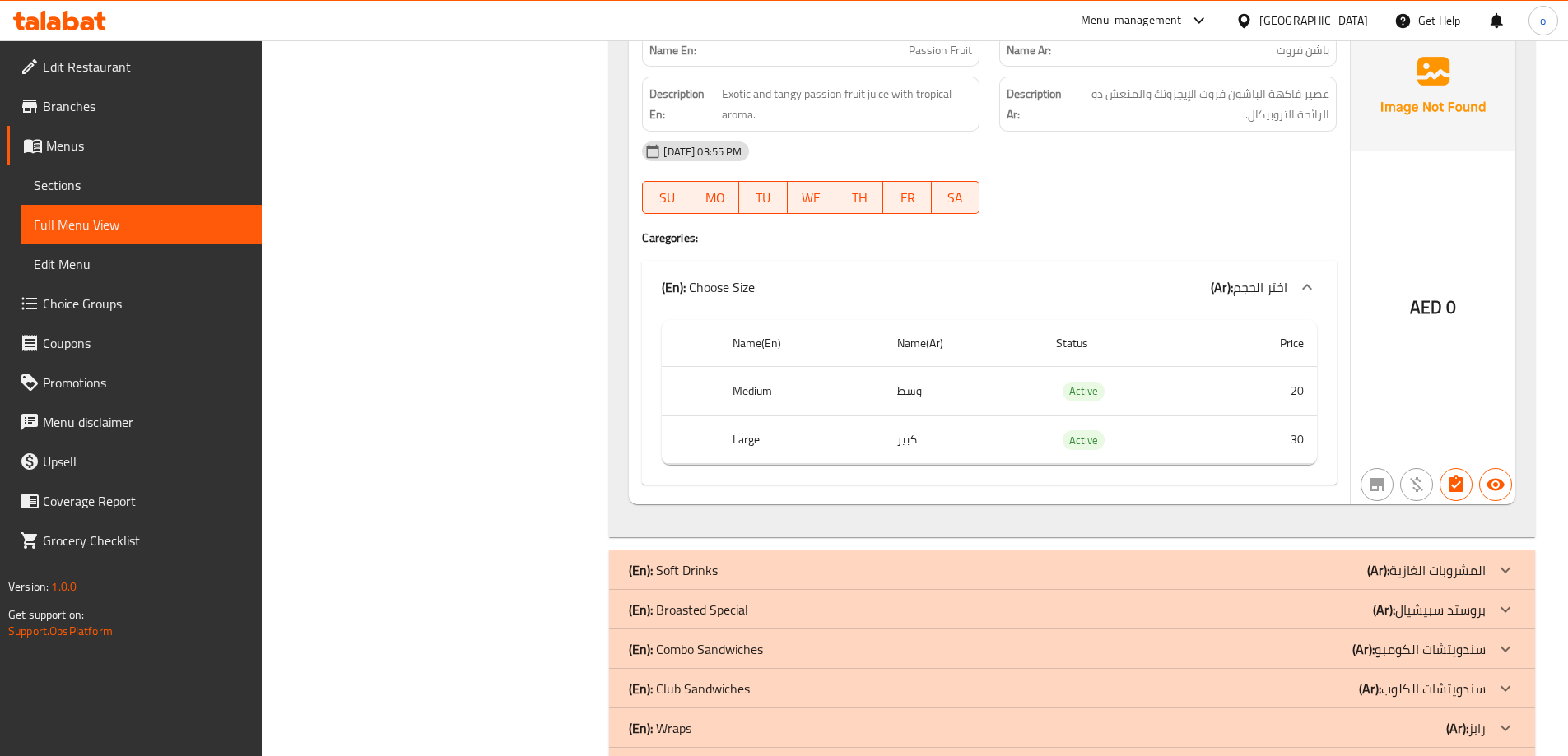
scroll to position [11907, 0]
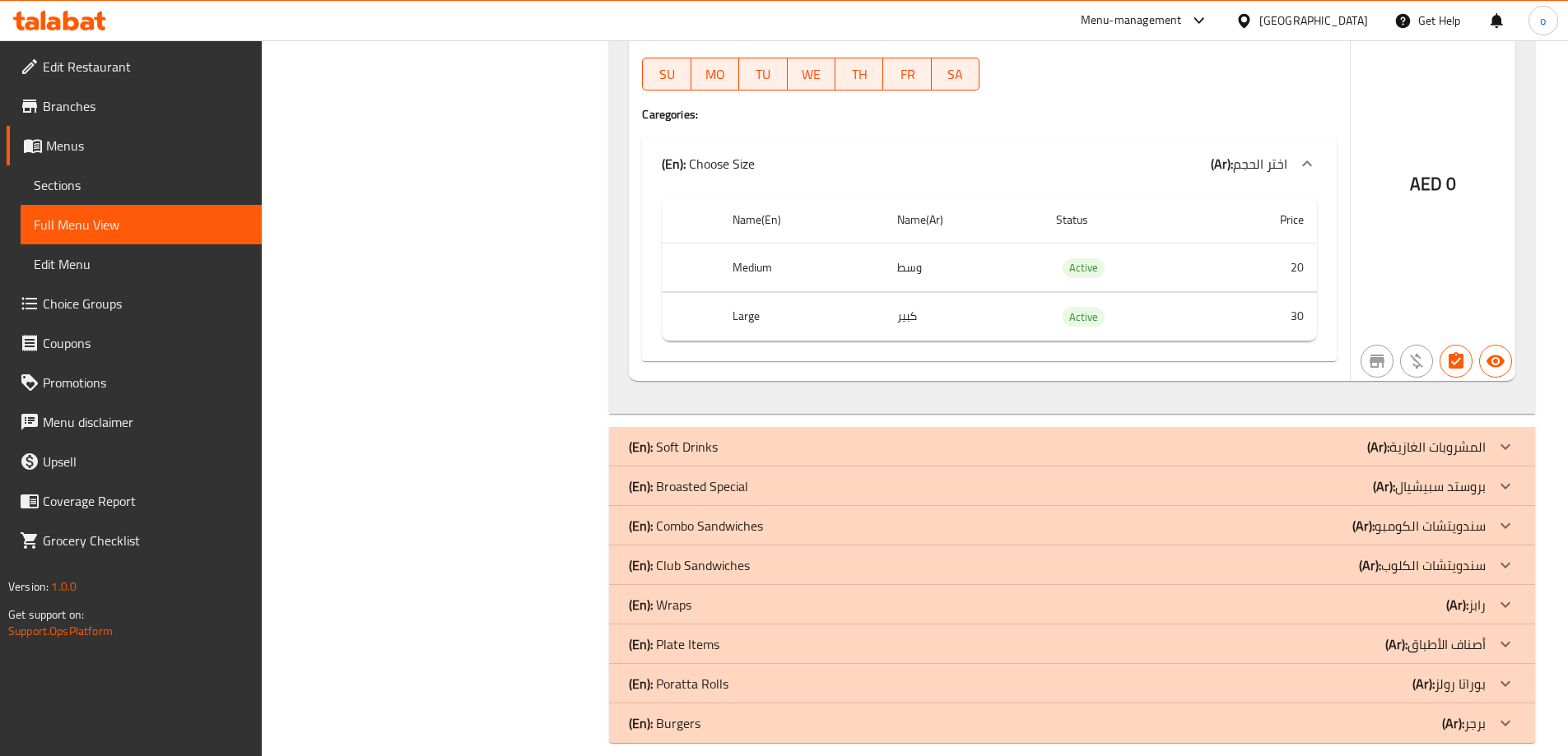
click at [798, 437] on div "(En): Soft Drinks (Ar): المشروبات الغازية" at bounding box center [1057, 447] width 857 height 20
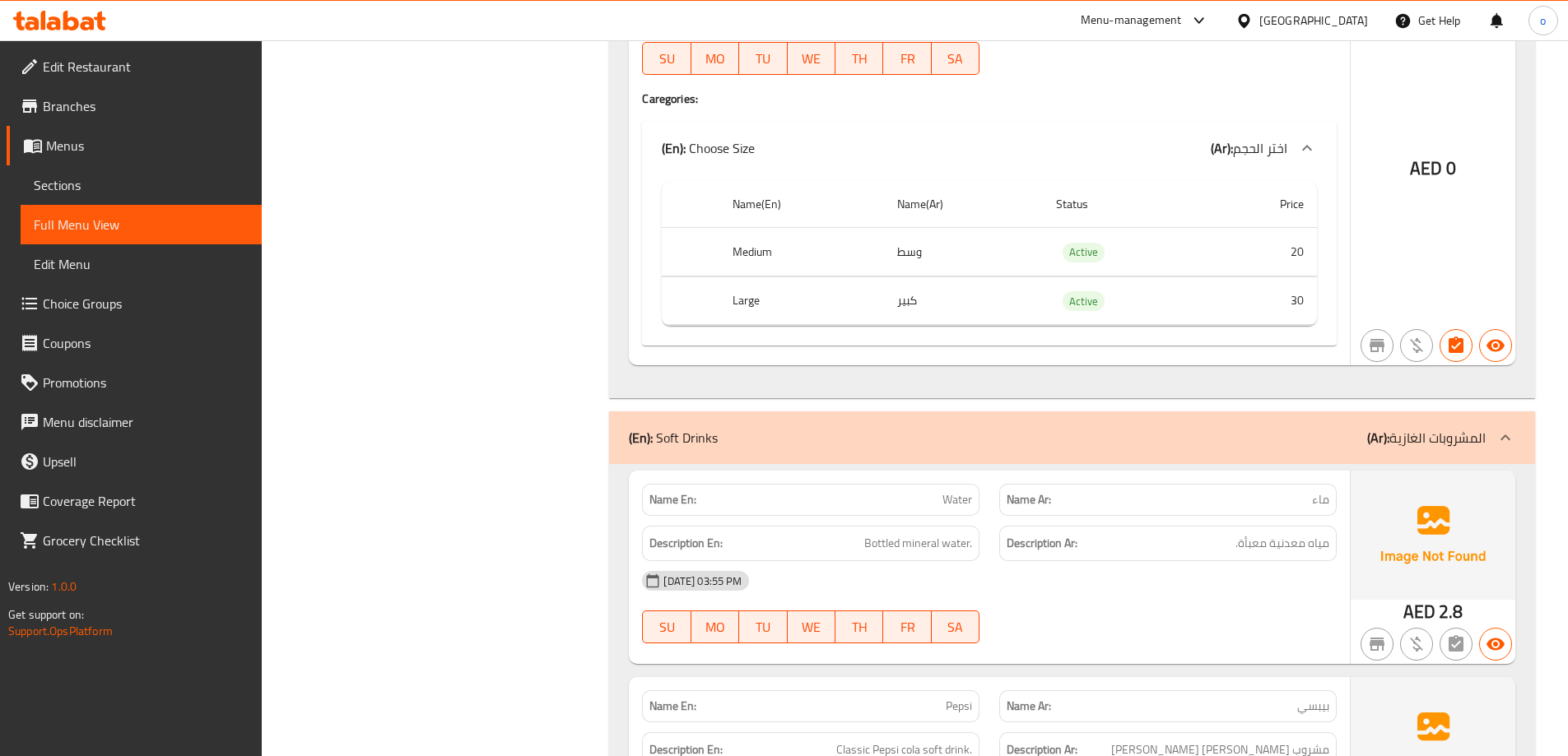
scroll to position [0, 0]
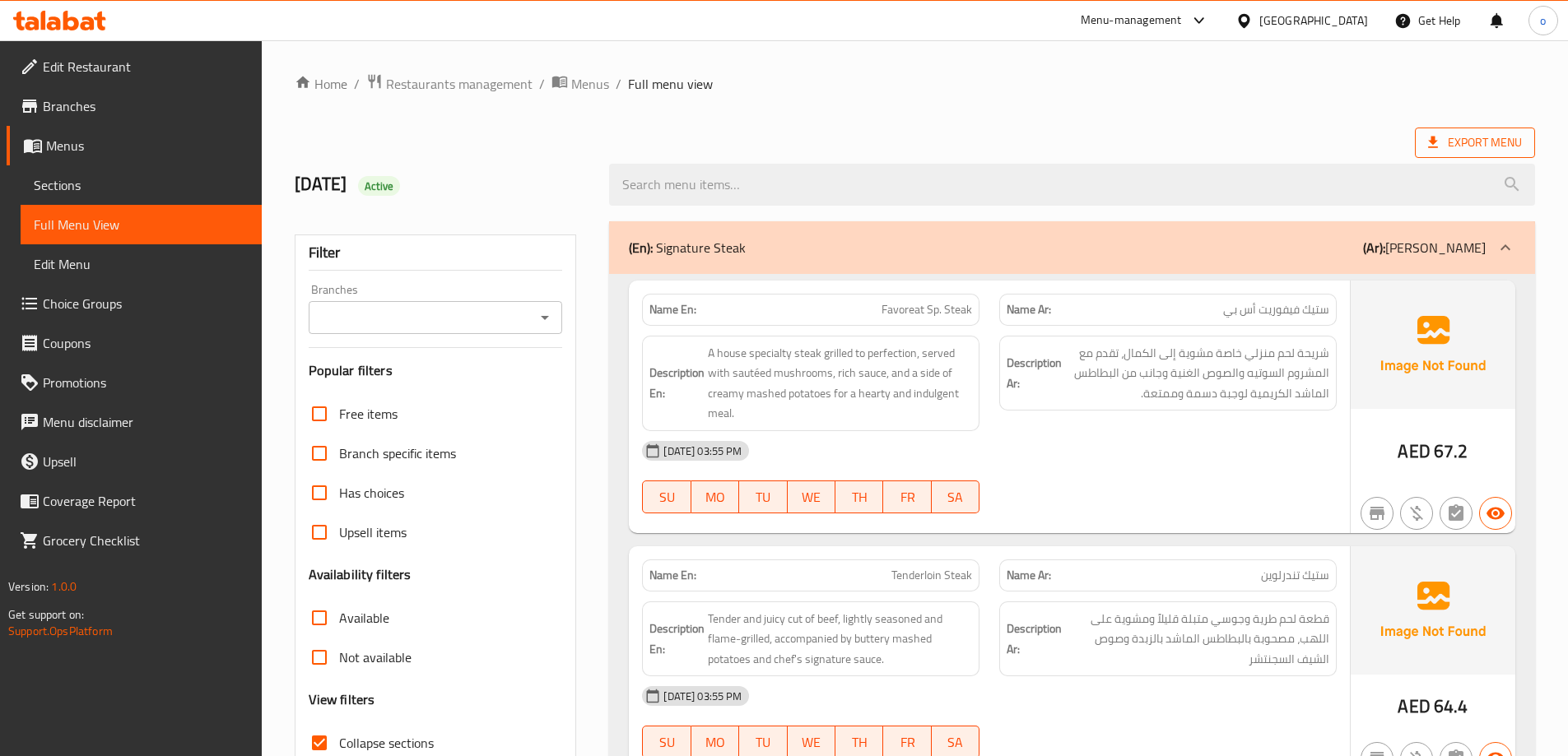
click at [1491, 148] on span "Export Menu" at bounding box center [1475, 143] width 94 height 21
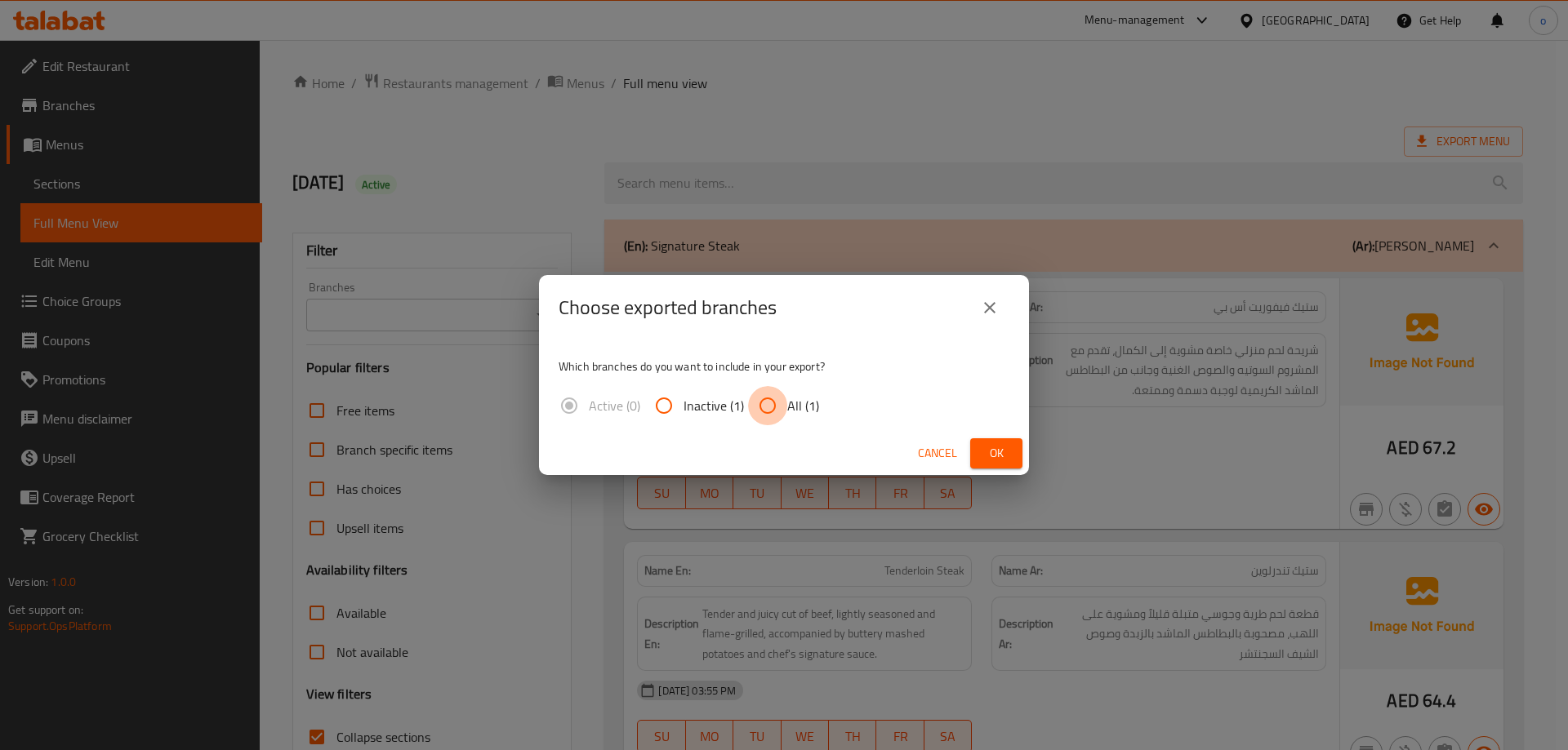
click at [772, 405] on input "All (1)" at bounding box center [768, 406] width 39 height 39
radio input "true"
click at [994, 448] on span "Ok" at bounding box center [996, 453] width 26 height 21
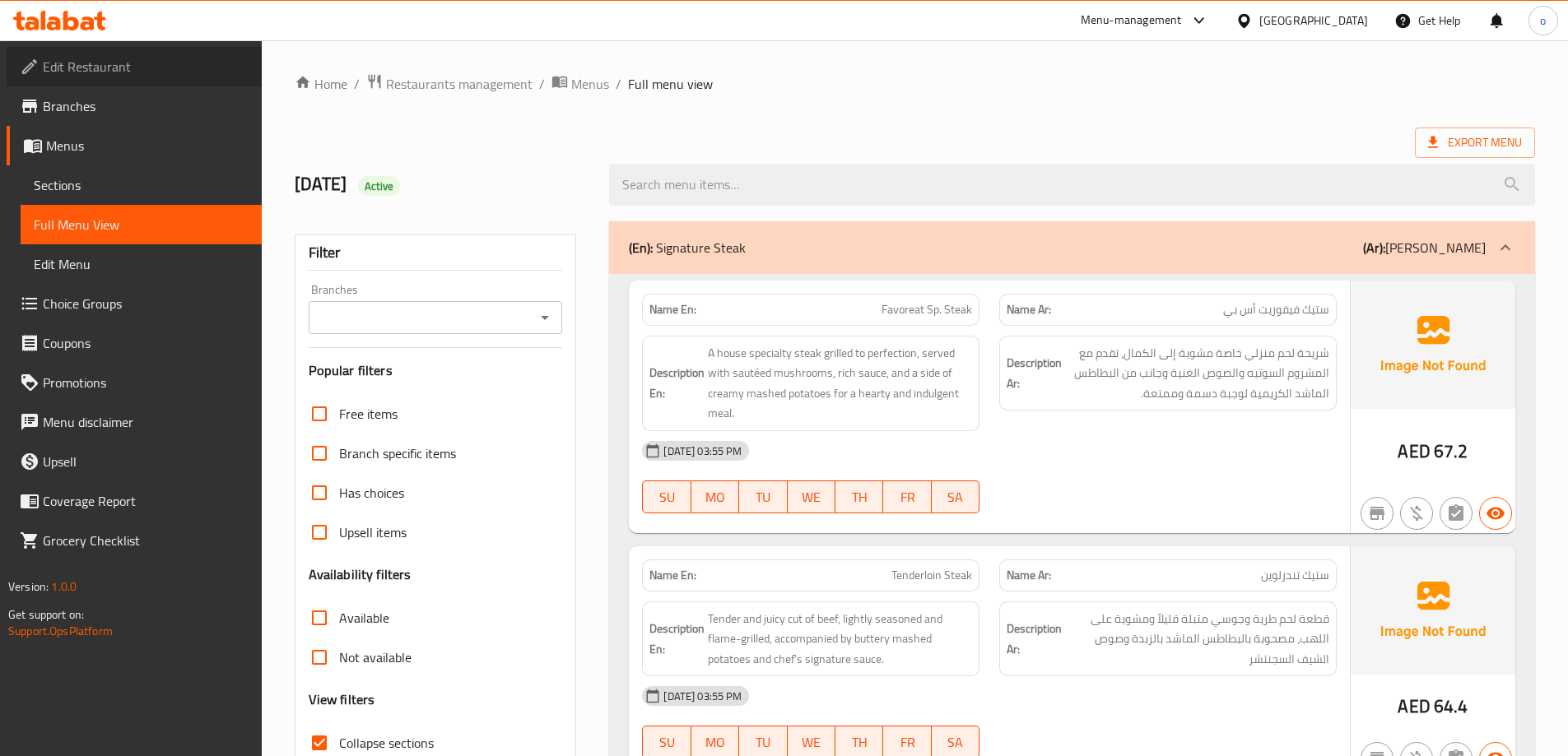
click at [87, 63] on span "Edit Restaurant" at bounding box center [146, 67] width 206 height 20
